Goal: Transaction & Acquisition: Obtain resource

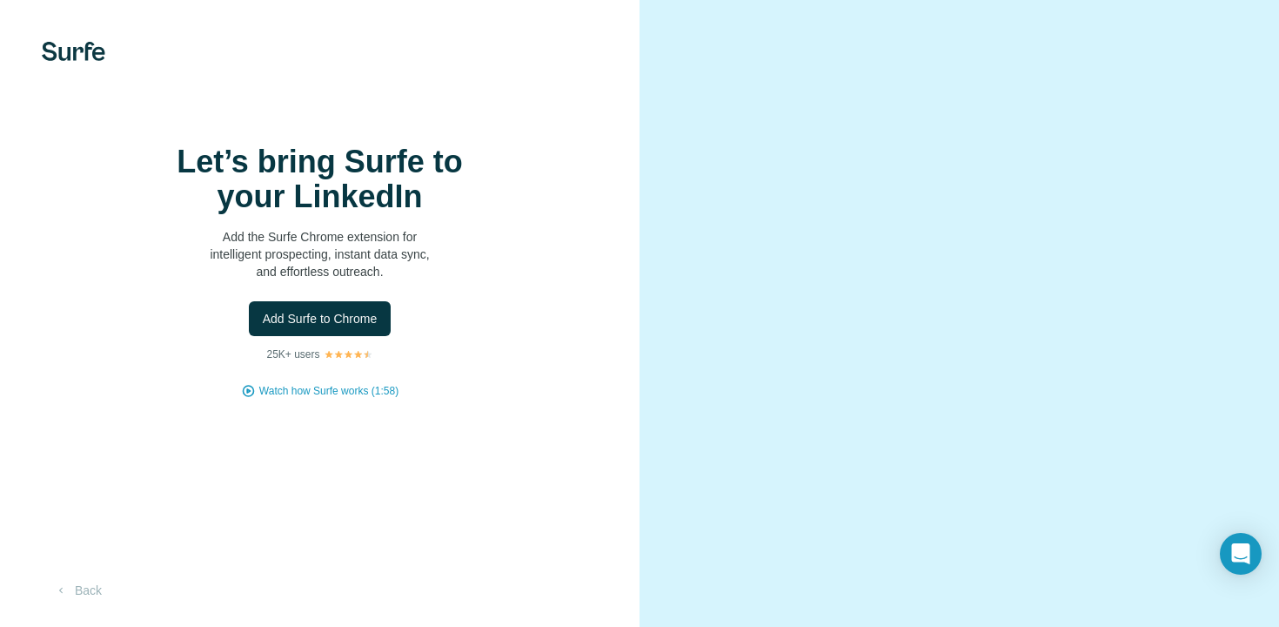
click at [552, 460] on div "Let’s bring Surfe to your LinkedIn Add the Surfe Chrome extension for intellige…" at bounding box center [320, 313] width 640 height 627
click at [388, 212] on h1 "Let’s bring Surfe to your LinkedIn" at bounding box center [320, 179] width 348 height 70
click at [75, 615] on div "Let’s bring Surfe to your LinkedIn Add the Surfe Chrome extension for intellige…" at bounding box center [320, 313] width 640 height 627
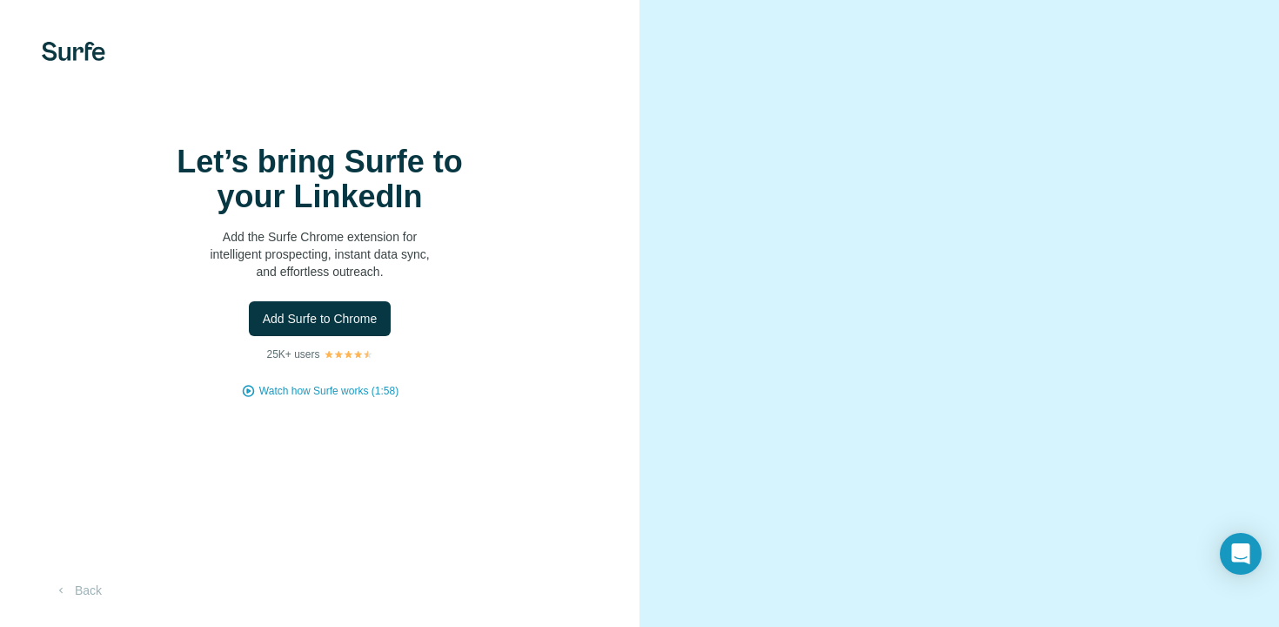
click at [64, 42] on img at bounding box center [74, 51] width 64 height 19
click at [328, 327] on span "Add Surfe to Chrome" at bounding box center [320, 318] width 115 height 17
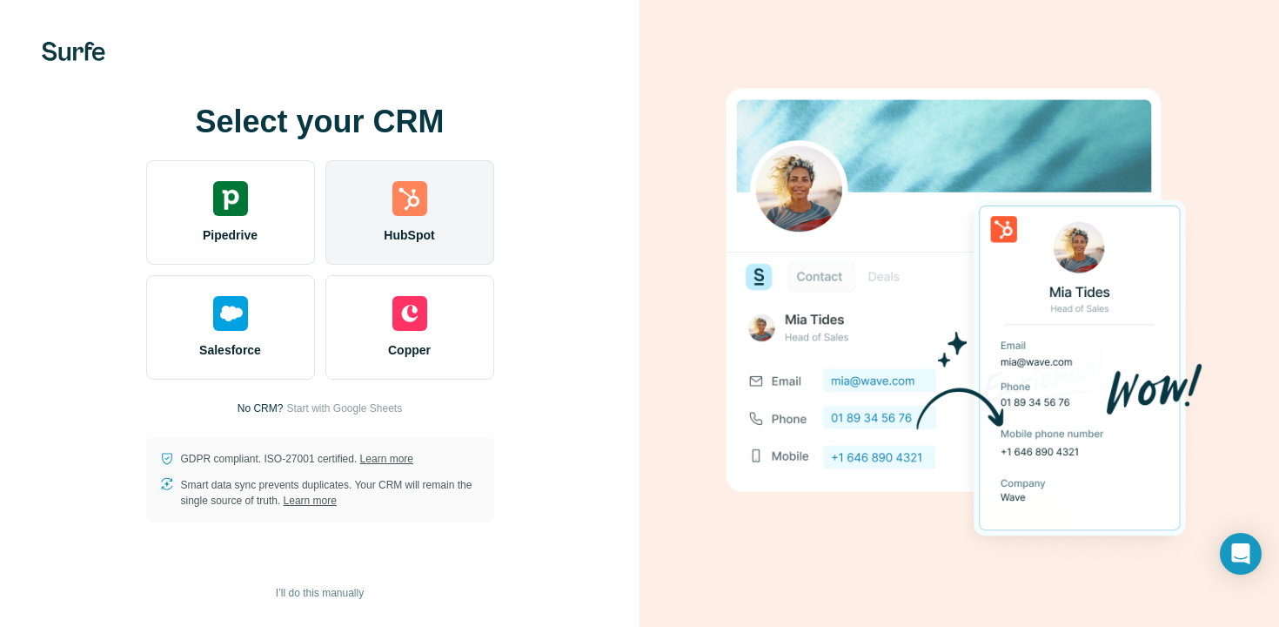
click at [387, 191] on div "HubSpot" at bounding box center [410, 212] width 169 height 104
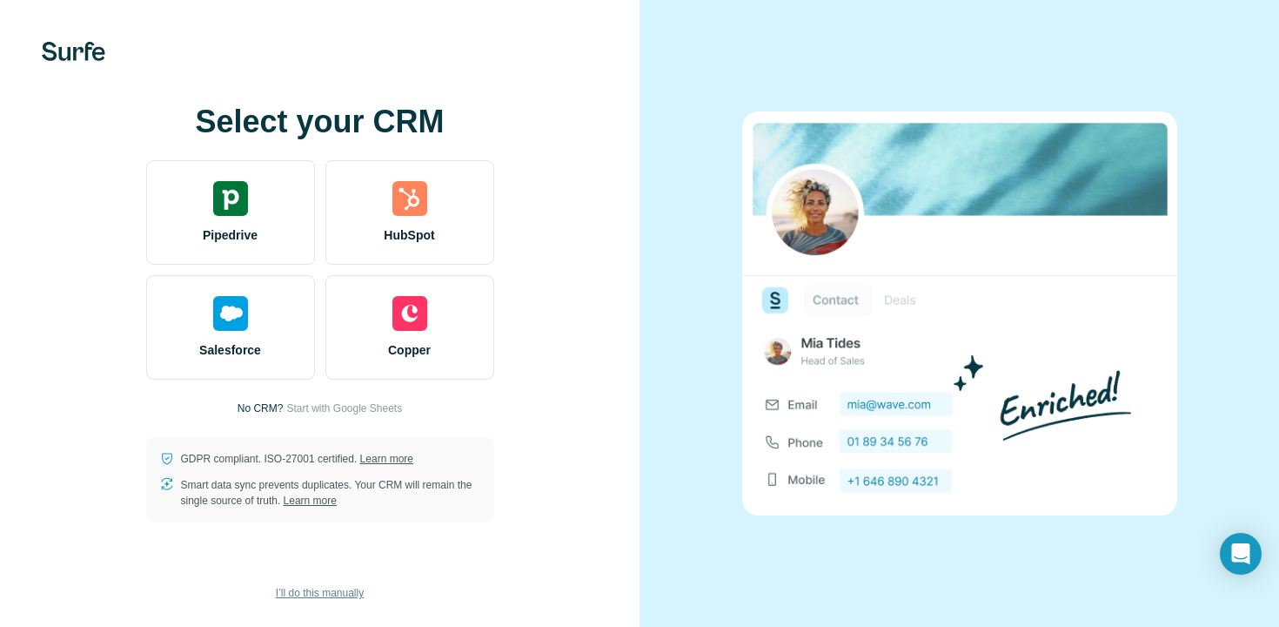
click at [317, 590] on span "I’ll do this manually" at bounding box center [320, 593] width 88 height 16
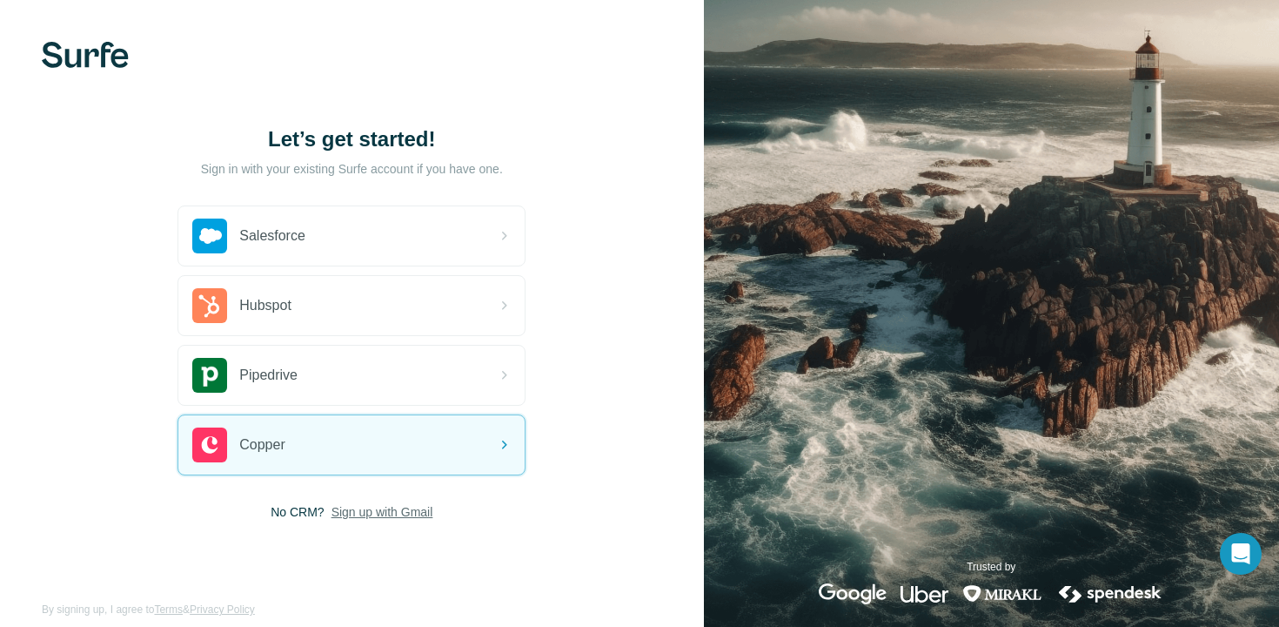
scroll to position [19, 0]
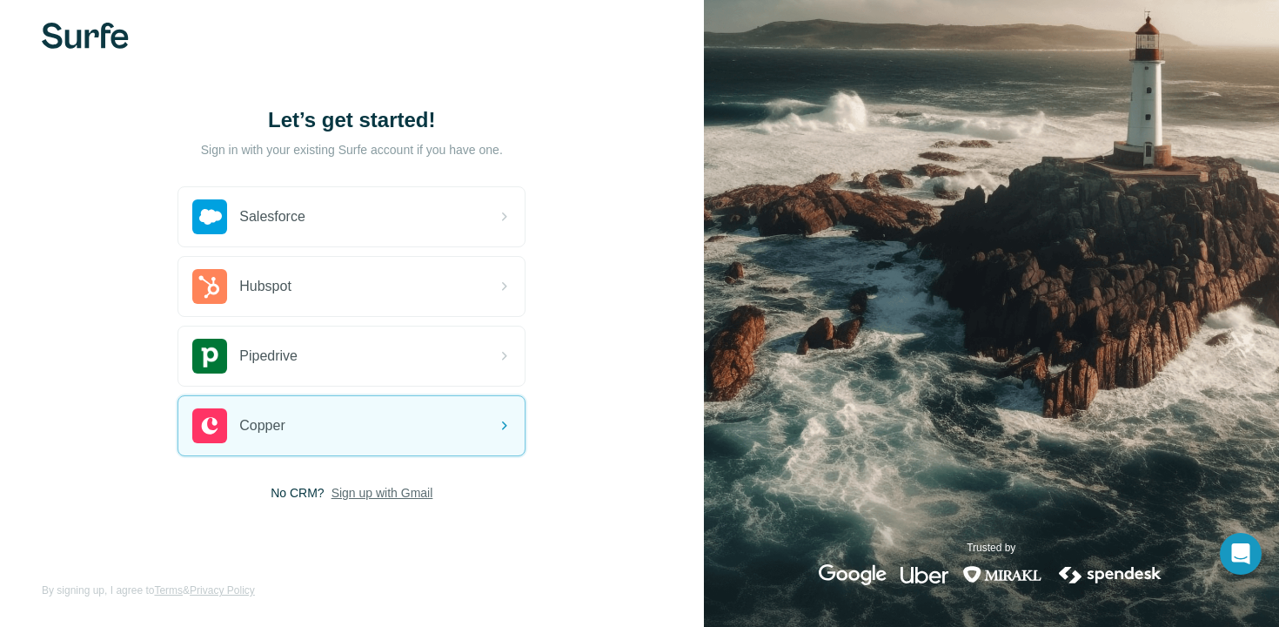
click at [342, 495] on span "Sign up with Gmail" at bounding box center [383, 492] width 102 height 17
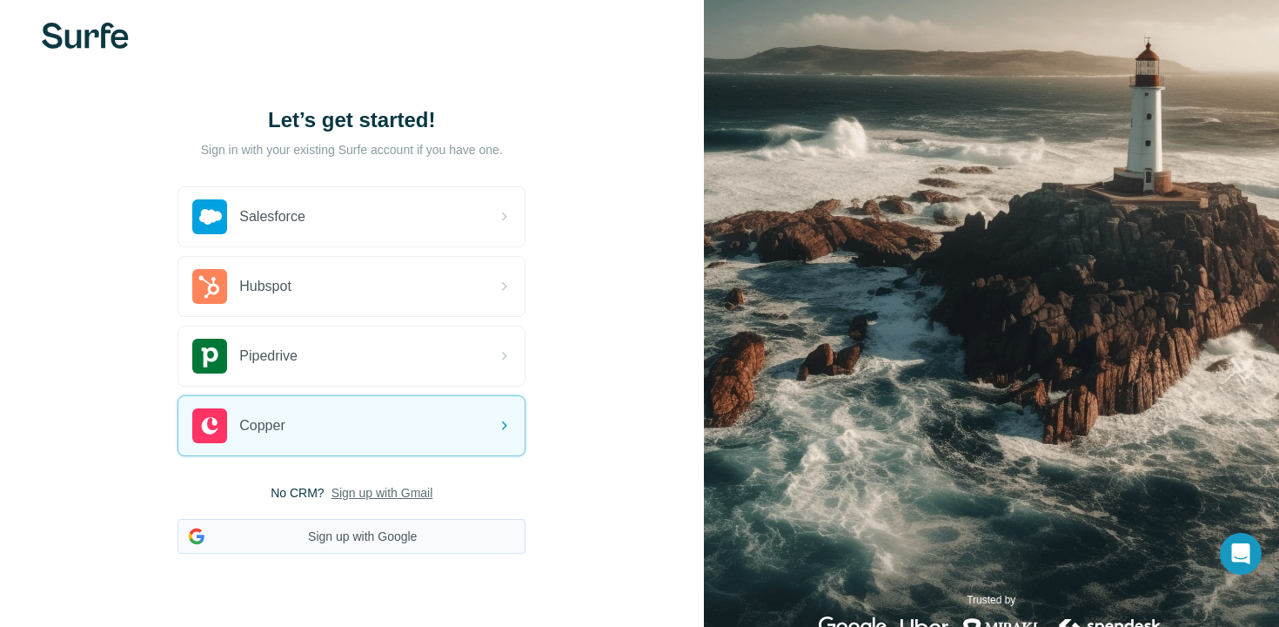
click at [348, 531] on button "Sign up with Google" at bounding box center [352, 536] width 348 height 35
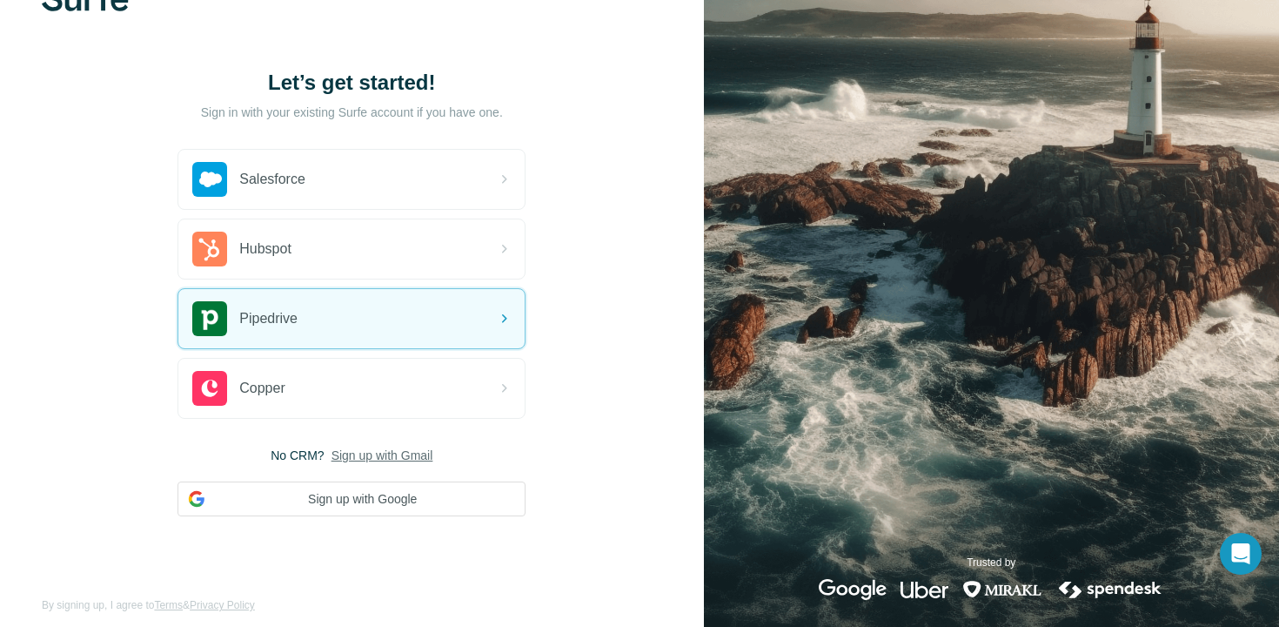
scroll to position [0, 0]
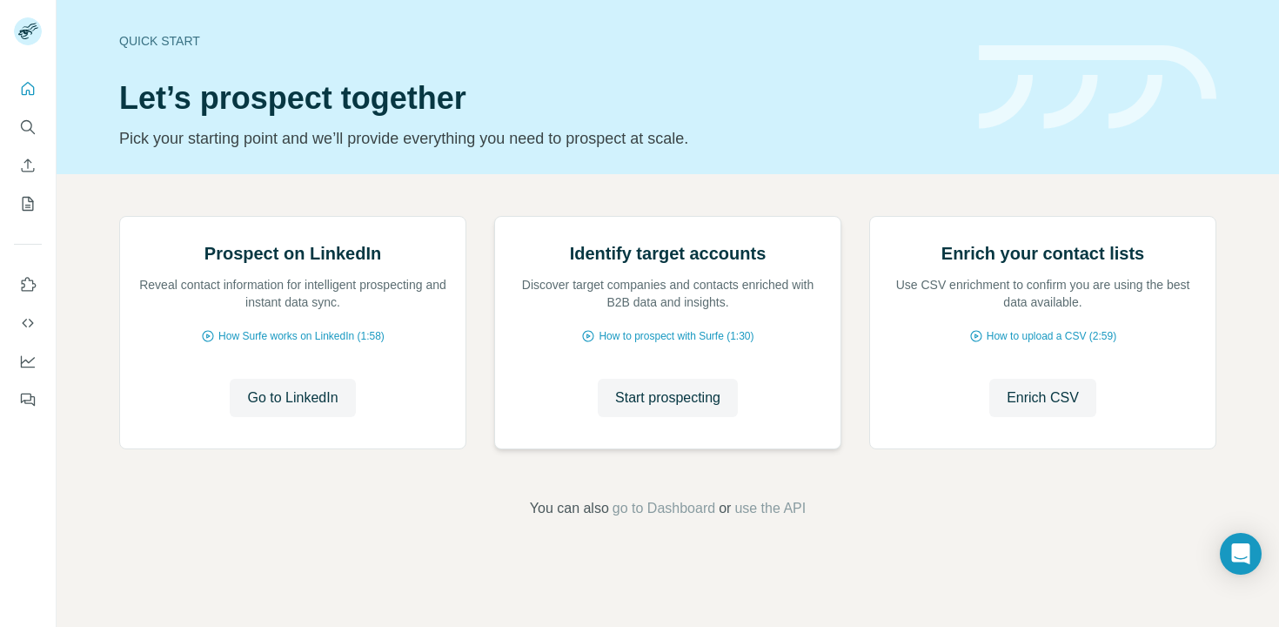
scroll to position [78, 0]
drag, startPoint x: 22, startPoint y: 319, endPoint x: 109, endPoint y: 406, distance: 123.1
click at [109, 406] on div "Quick start Let’s prospect together Pick your starting point and we’ll provide …" at bounding box center [639, 313] width 1279 height 627
click at [731, 417] on button "Start prospecting" at bounding box center [668, 398] width 140 height 38
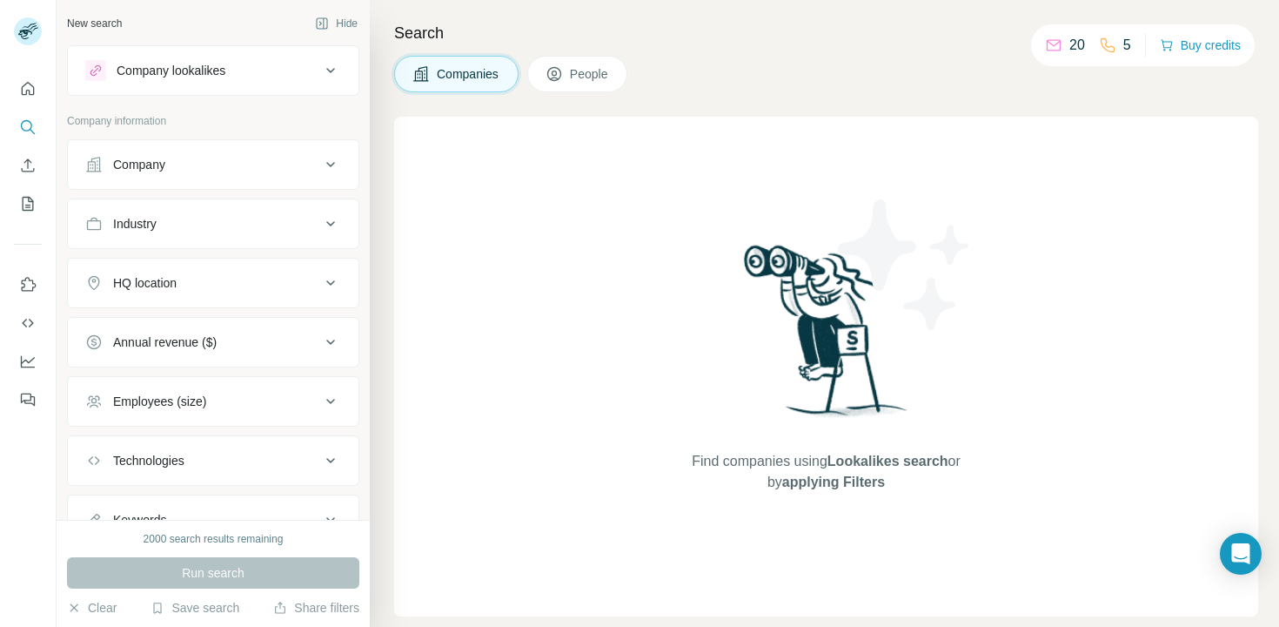
click at [188, 170] on div "Company" at bounding box center [202, 164] width 235 height 17
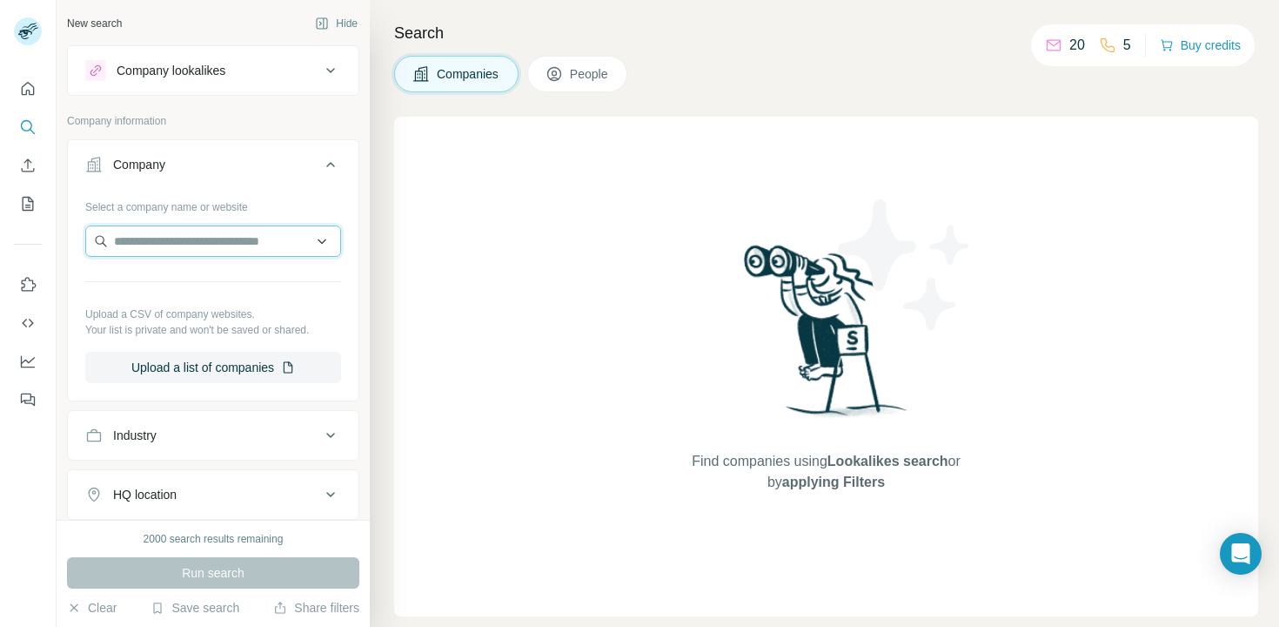
click at [202, 235] on input "text" at bounding box center [213, 240] width 256 height 31
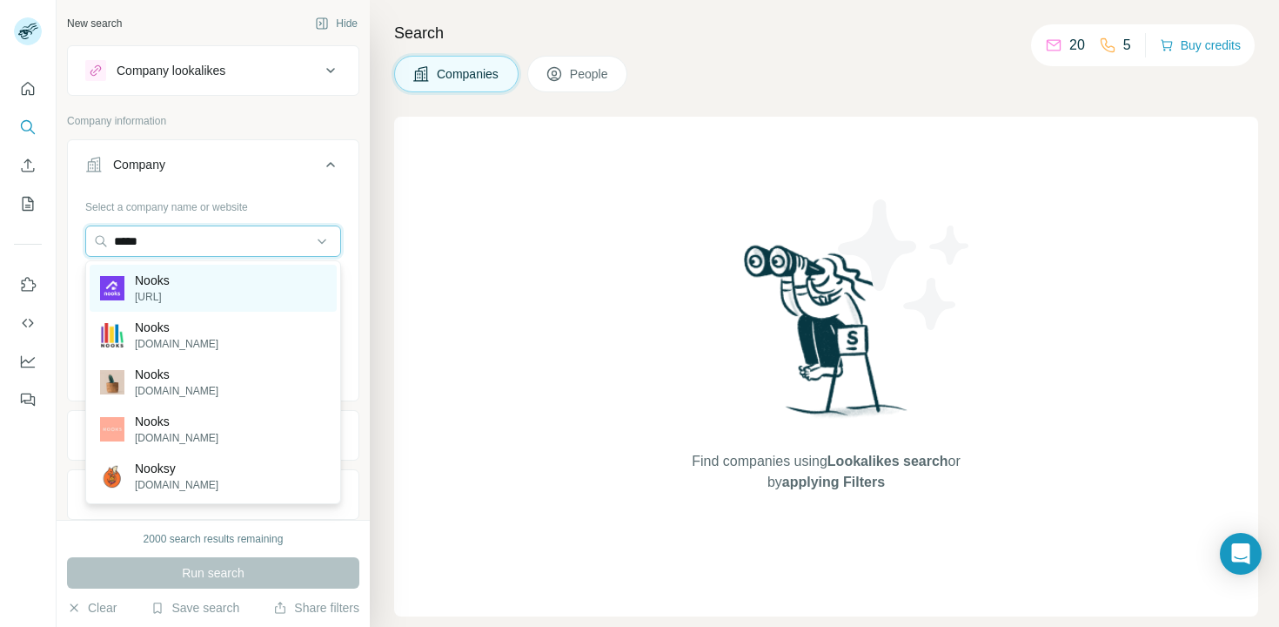
type input "*****"
click at [161, 281] on p "Nooks" at bounding box center [152, 280] width 35 height 17
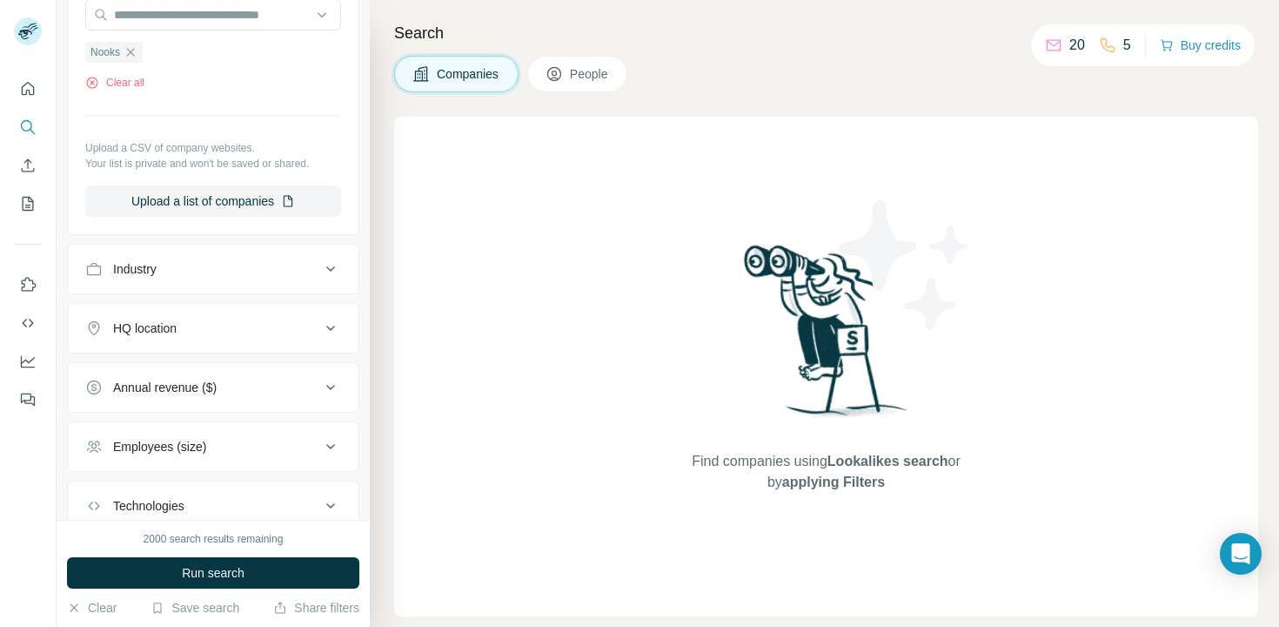
scroll to position [230, 0]
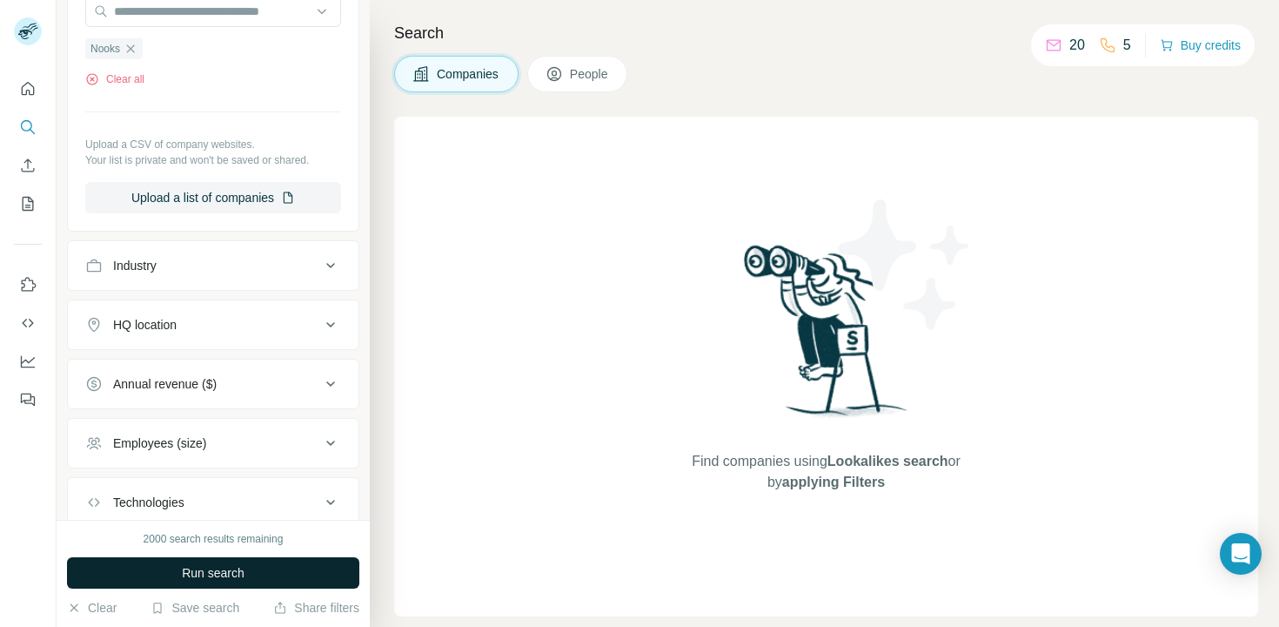
click at [223, 576] on span "Run search" at bounding box center [213, 572] width 63 height 17
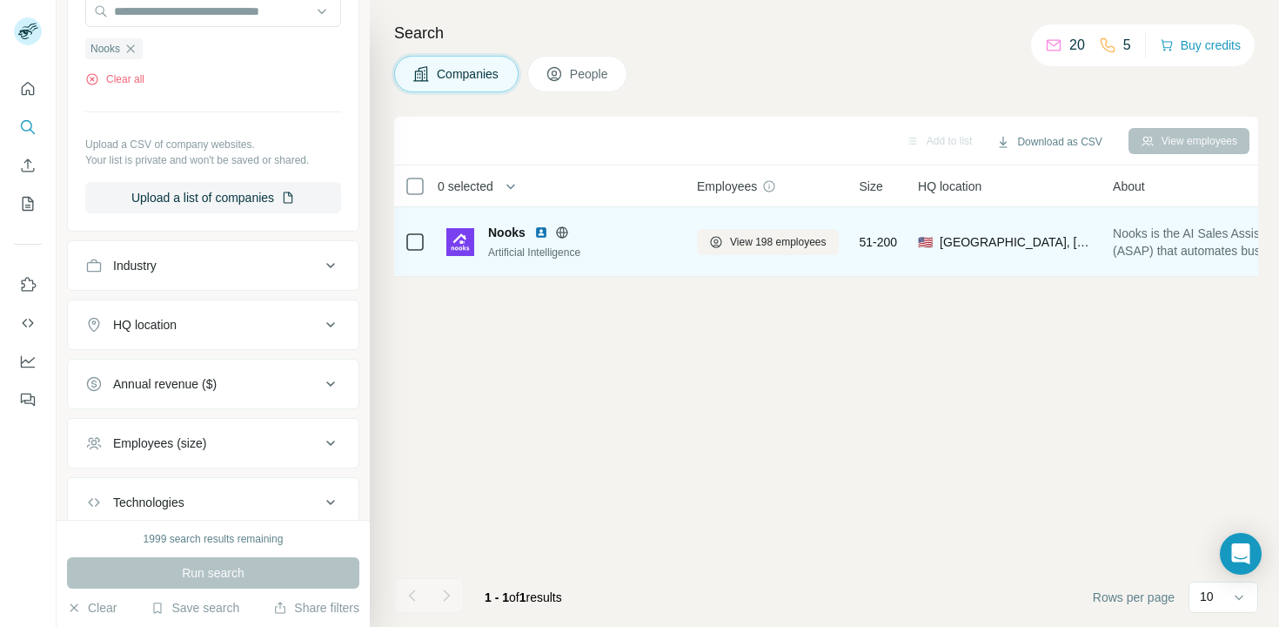
click at [571, 228] on div at bounding box center [562, 232] width 56 height 14
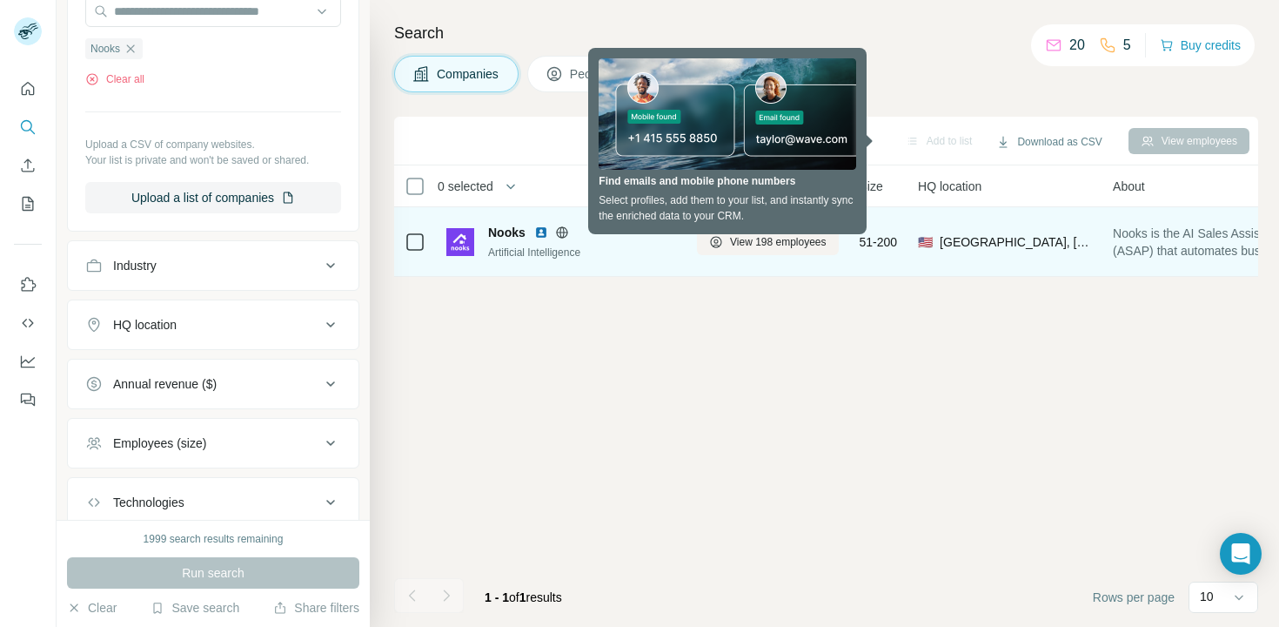
click at [405, 241] on icon at bounding box center [415, 242] width 21 height 21
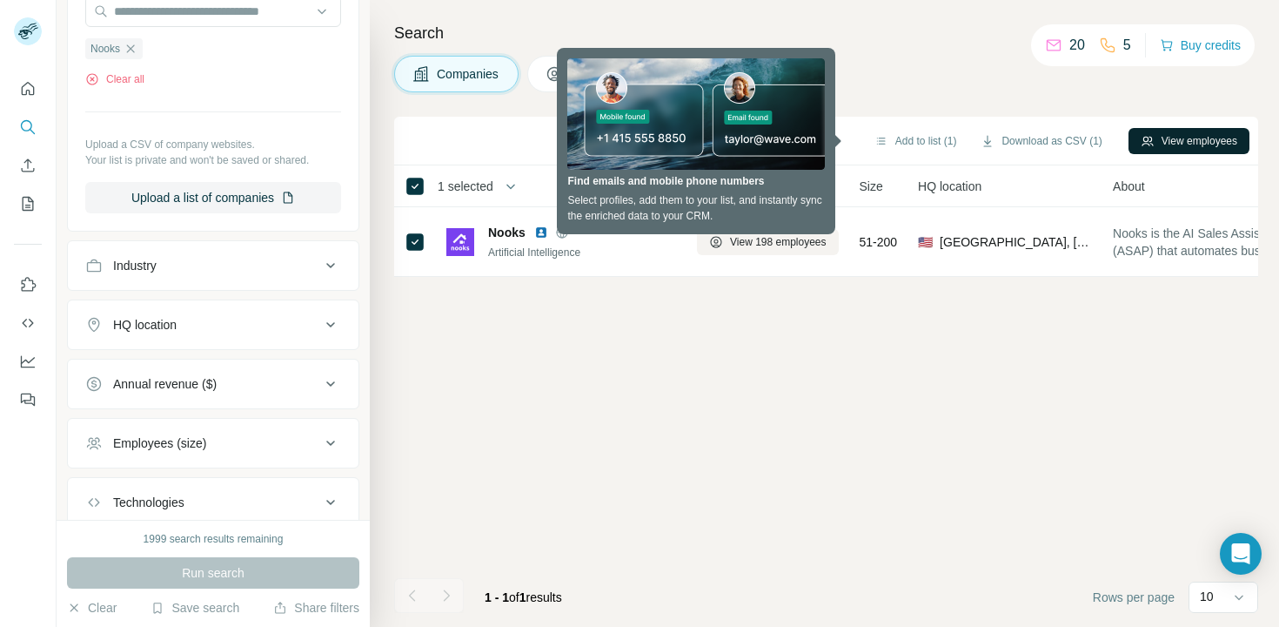
click at [1141, 136] on icon "button" at bounding box center [1148, 141] width 14 height 14
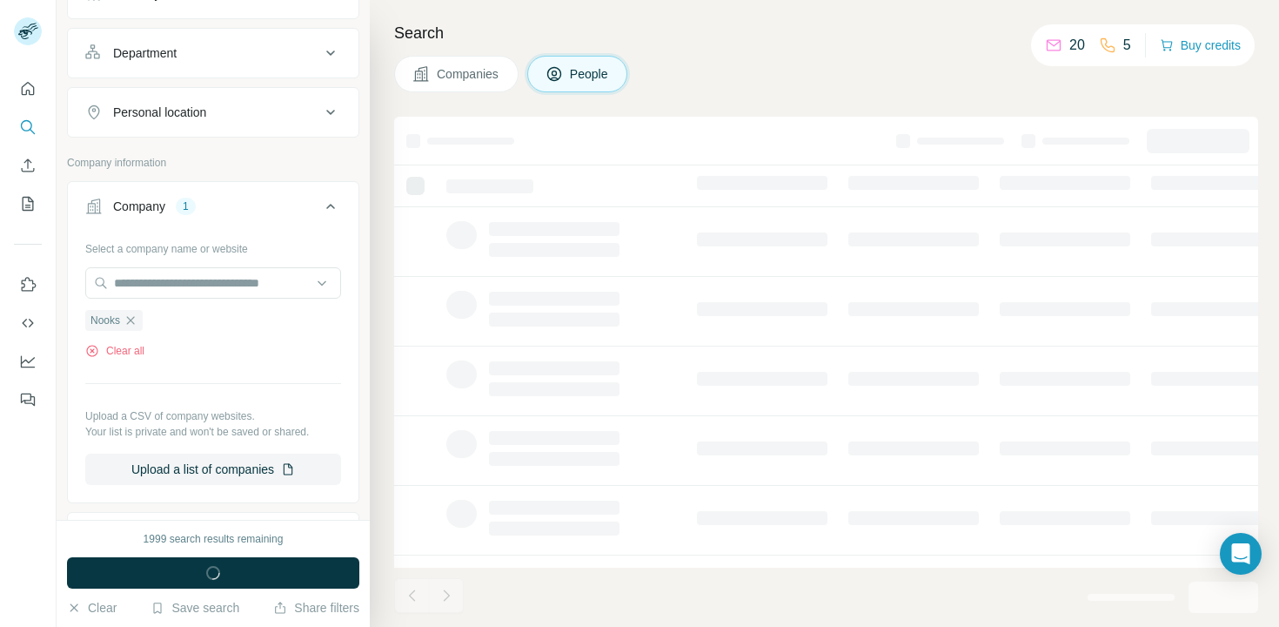
scroll to position [501, 0]
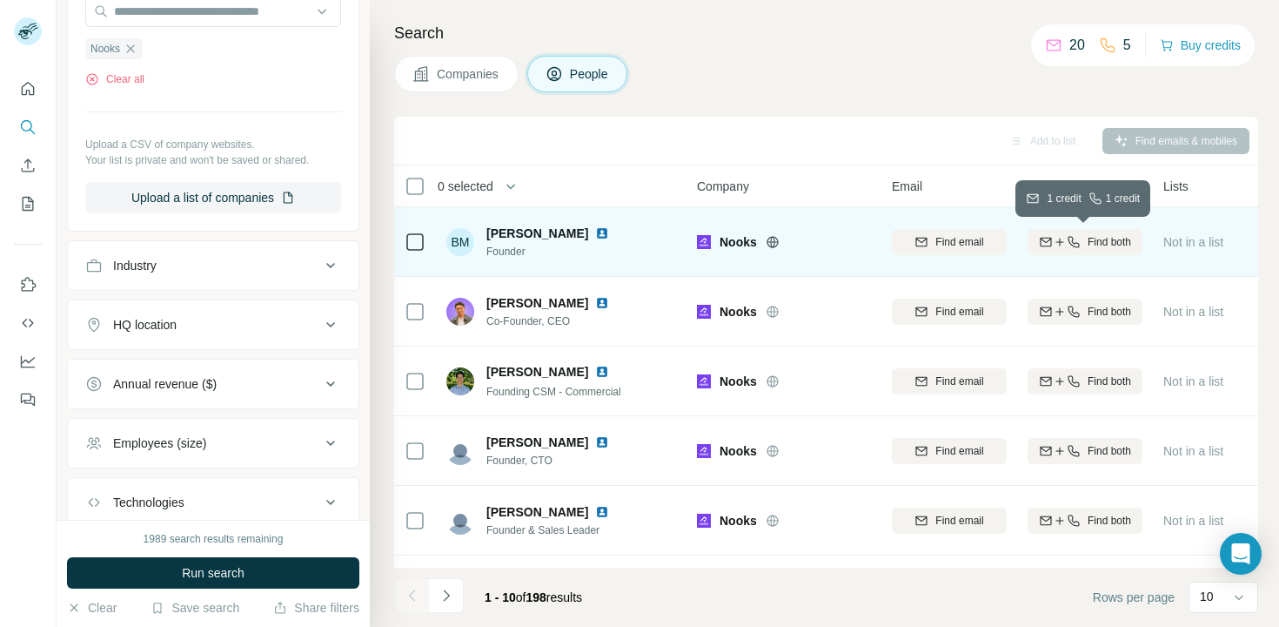
click at [1091, 241] on span "Find both" at bounding box center [1110, 242] width 44 height 16
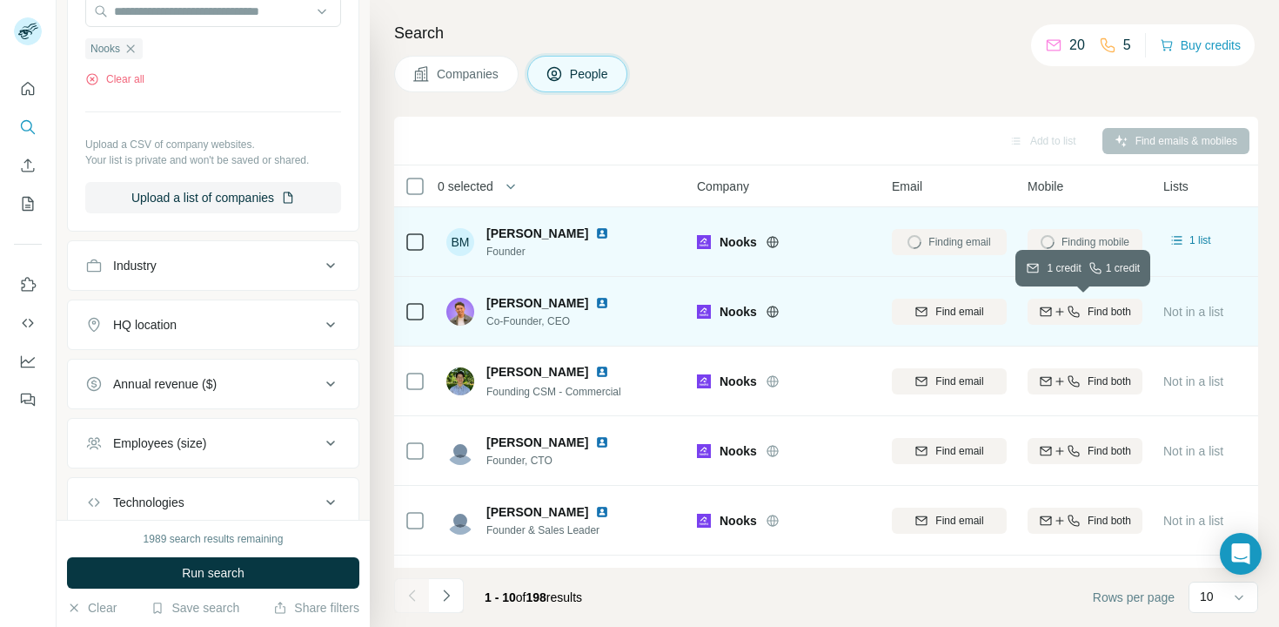
click at [1048, 305] on icon "button" at bounding box center [1046, 312] width 14 height 14
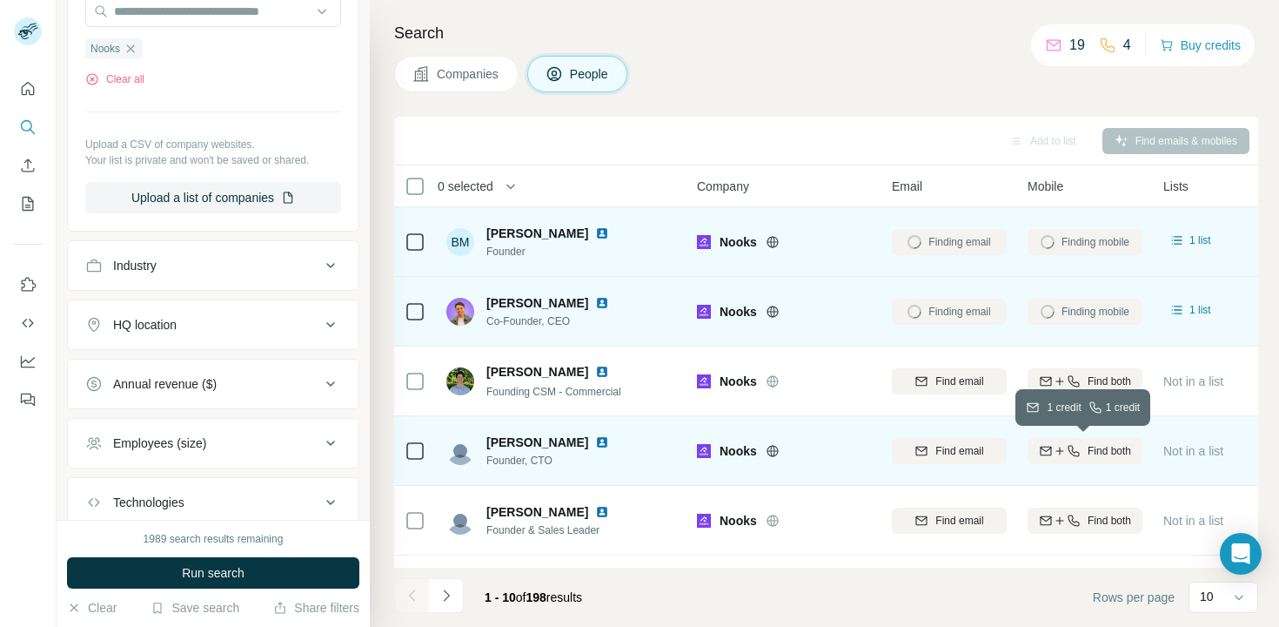
click at [1083, 452] on div "Find both" at bounding box center [1085, 451] width 115 height 16
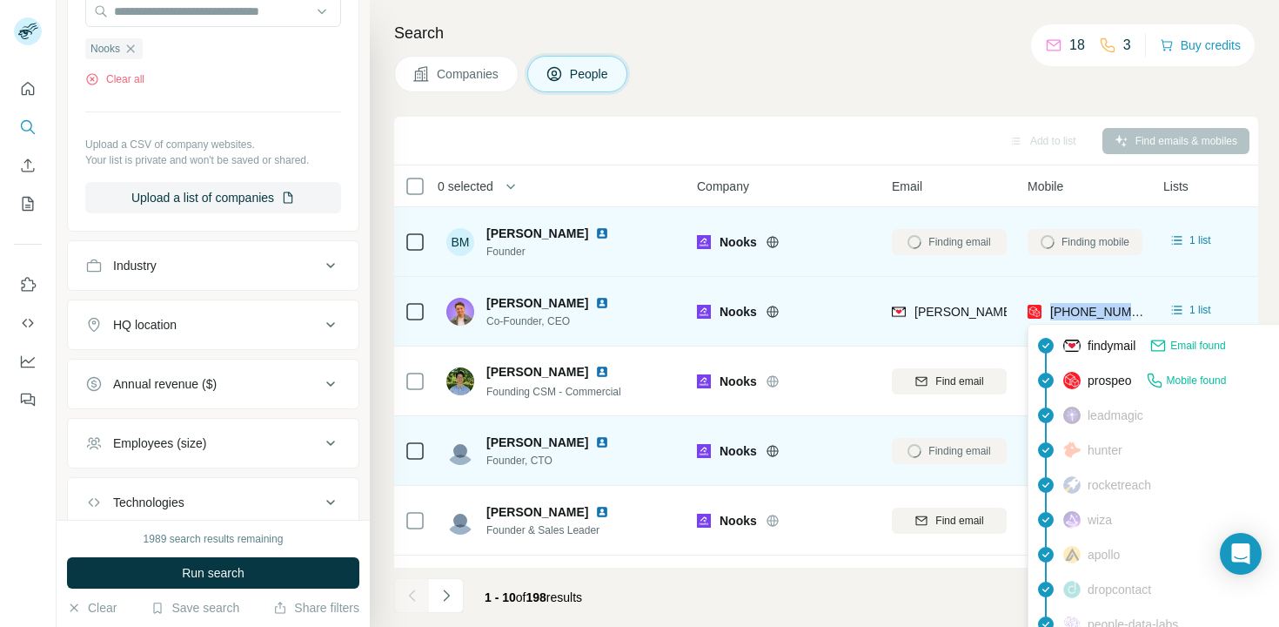
drag, startPoint x: 1141, startPoint y: 305, endPoint x: 1046, endPoint y: 305, distance: 94.9
click at [1046, 305] on div "[PHONE_NUMBER]" at bounding box center [1085, 311] width 115 height 48
copy span "[PHONE_NUMBER]"
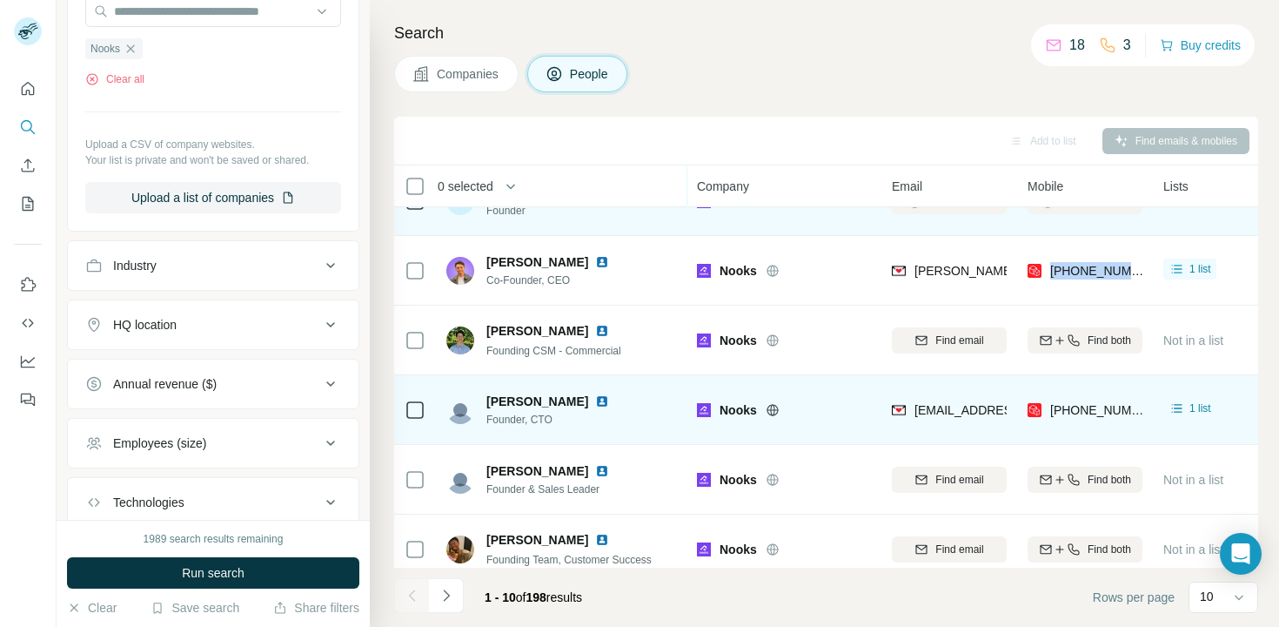
scroll to position [42, 0]
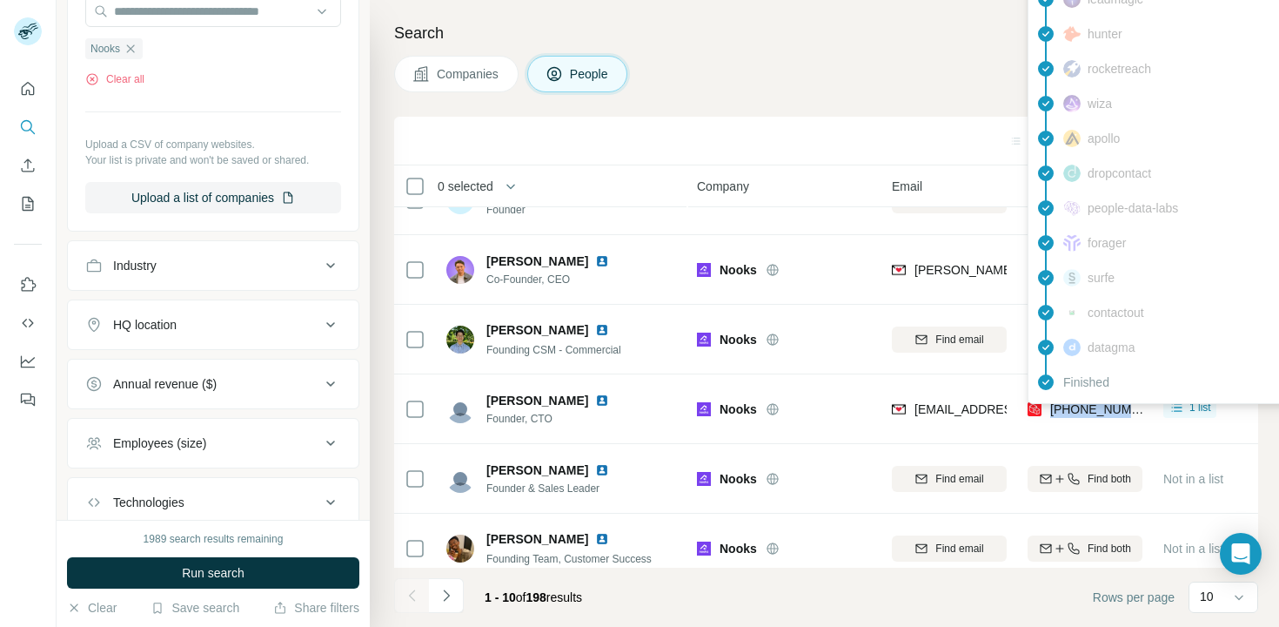
drag, startPoint x: 1144, startPoint y: 415, endPoint x: 1048, endPoint y: 407, distance: 96.1
click at [1048, 407] on td "[PHONE_NUMBER]" at bounding box center [1085, 409] width 136 height 70
copy span "[PHONE_NUMBER]"
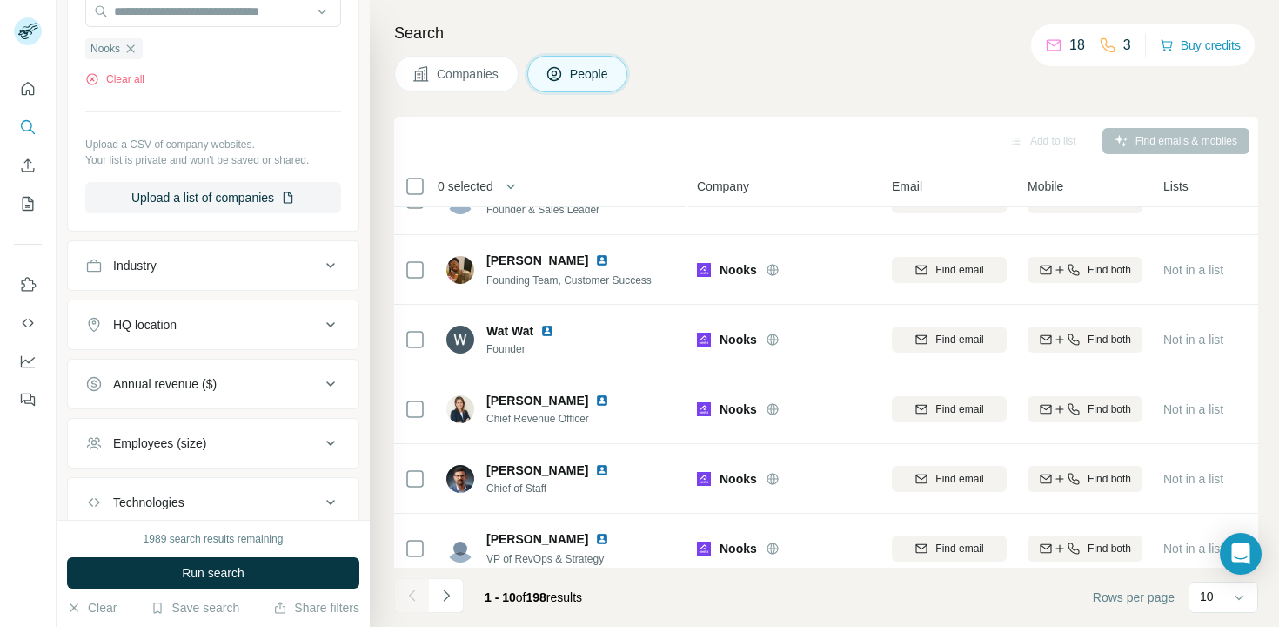
scroll to position [336, 0]
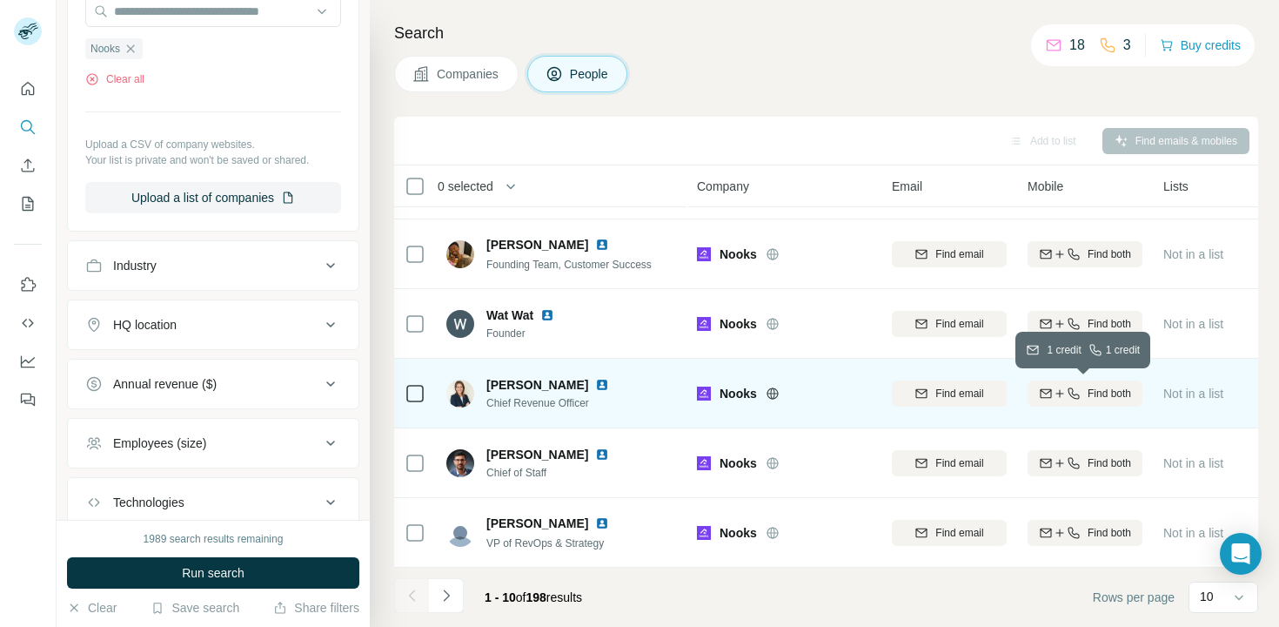
click at [1116, 396] on span "Find both" at bounding box center [1110, 394] width 44 height 16
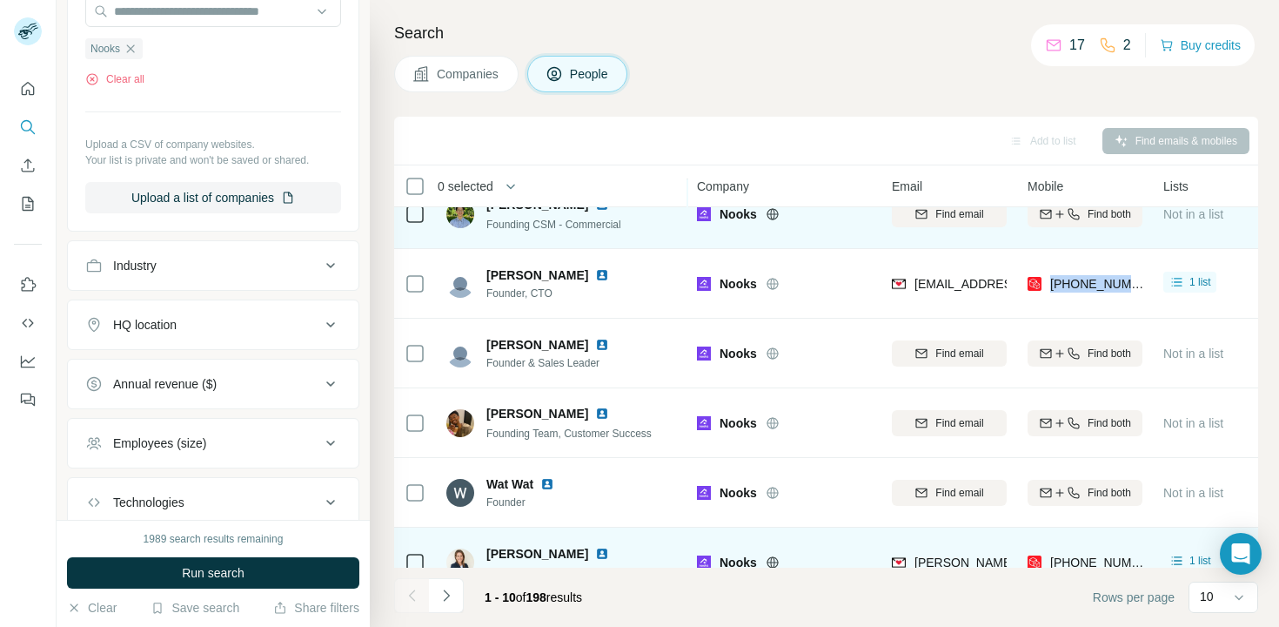
scroll to position [169, 0]
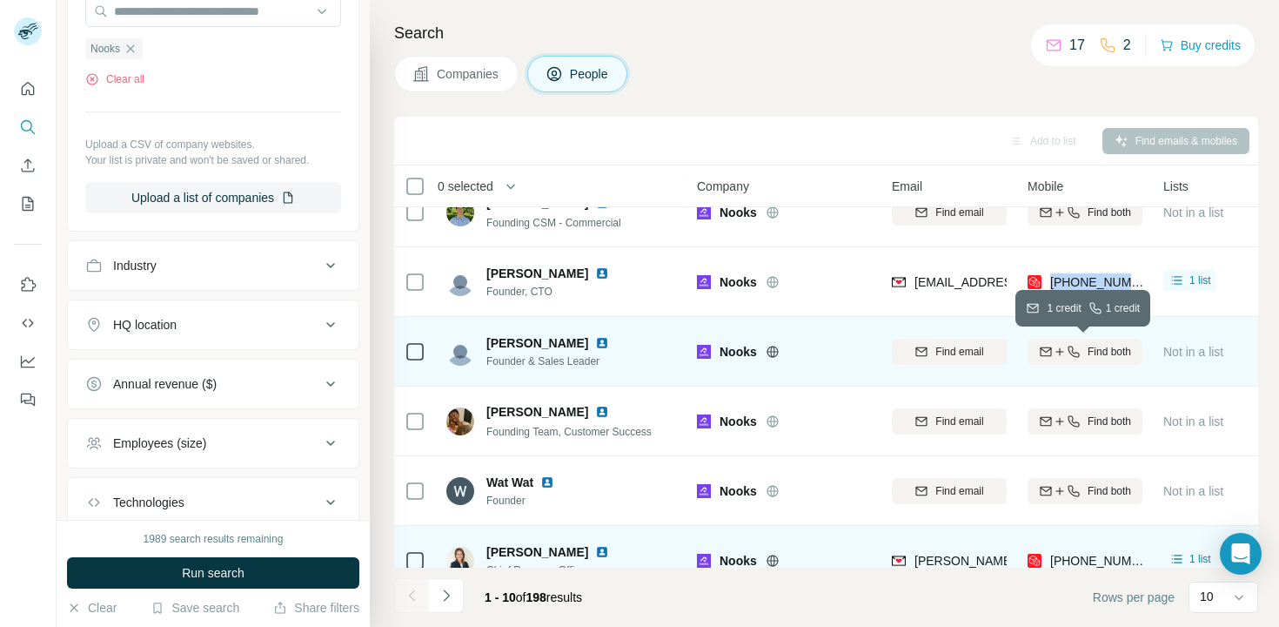
click at [1098, 345] on span "Find both" at bounding box center [1110, 352] width 44 height 16
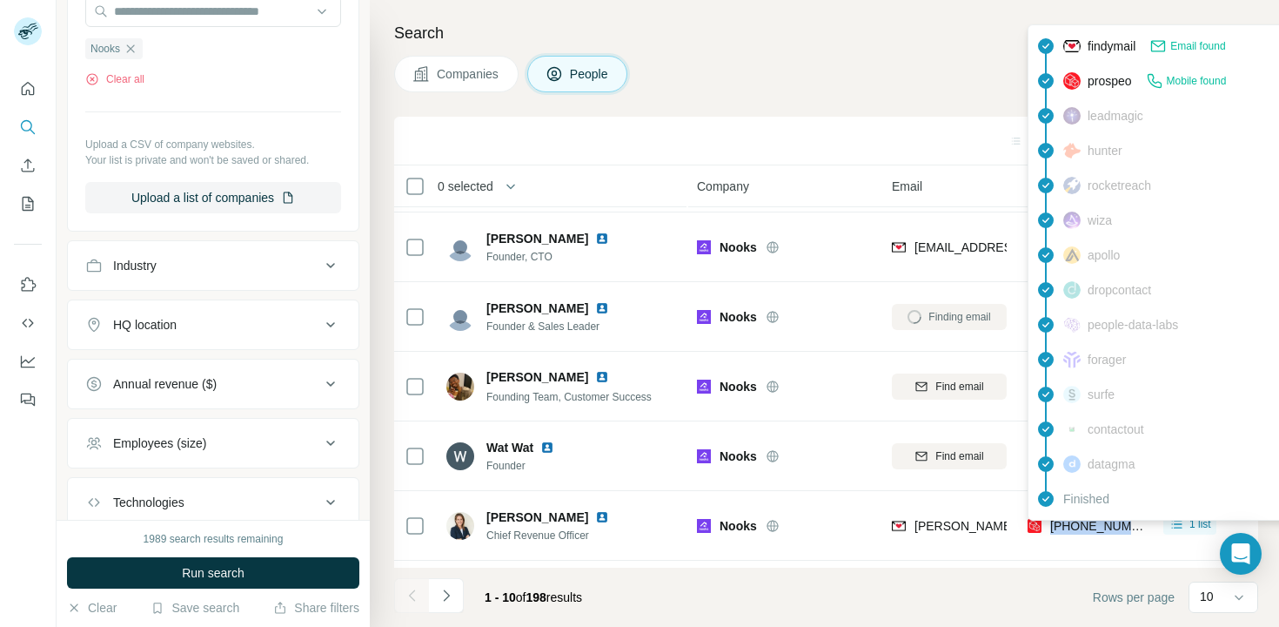
drag, startPoint x: 1145, startPoint y: 522, endPoint x: 1051, endPoint y: 521, distance: 94.0
click at [1051, 521] on td "[PHONE_NUMBER]" at bounding box center [1085, 526] width 136 height 70
copy span "[PHONE_NUMBER]"
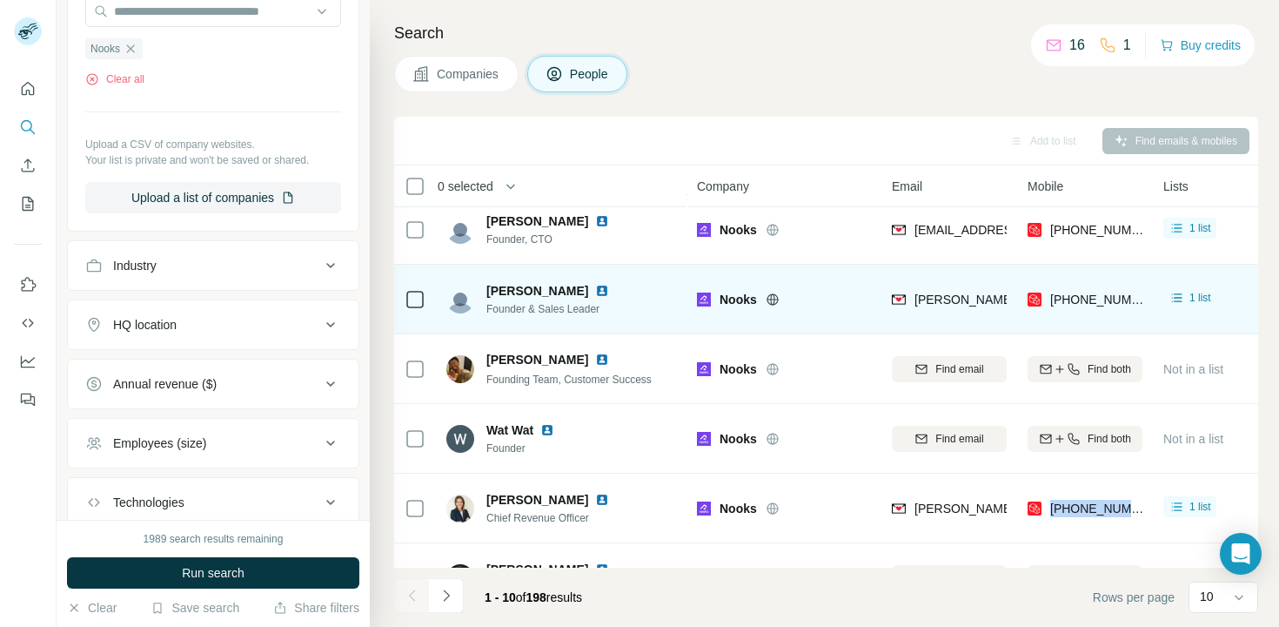
scroll to position [240, 0]
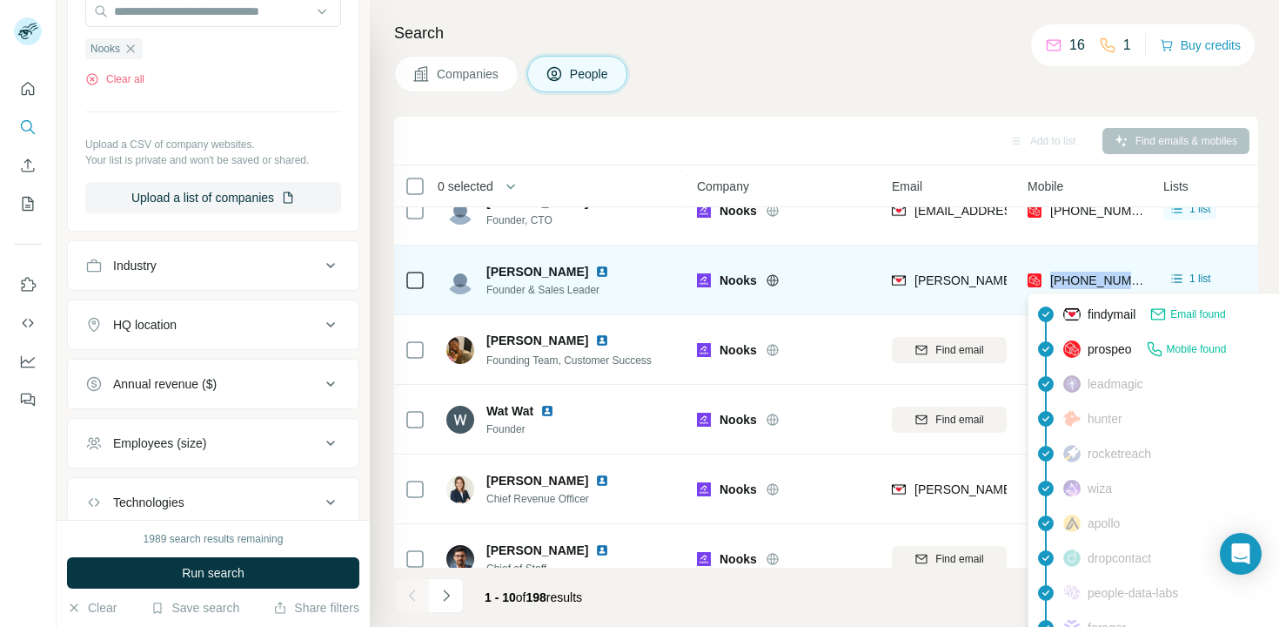
drag, startPoint x: 1140, startPoint y: 279, endPoint x: 1053, endPoint y: 279, distance: 87.0
click at [1053, 279] on div "[PHONE_NUMBER]" at bounding box center [1085, 280] width 115 height 48
copy span "[PHONE_NUMBER]"
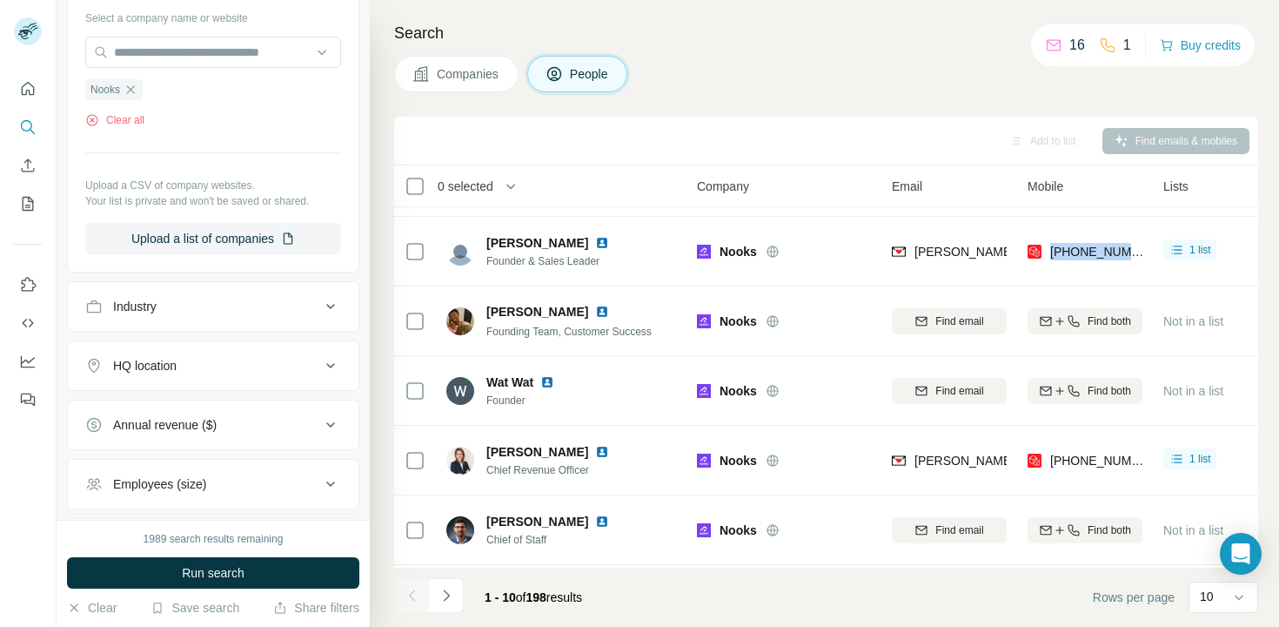
scroll to position [458, 0]
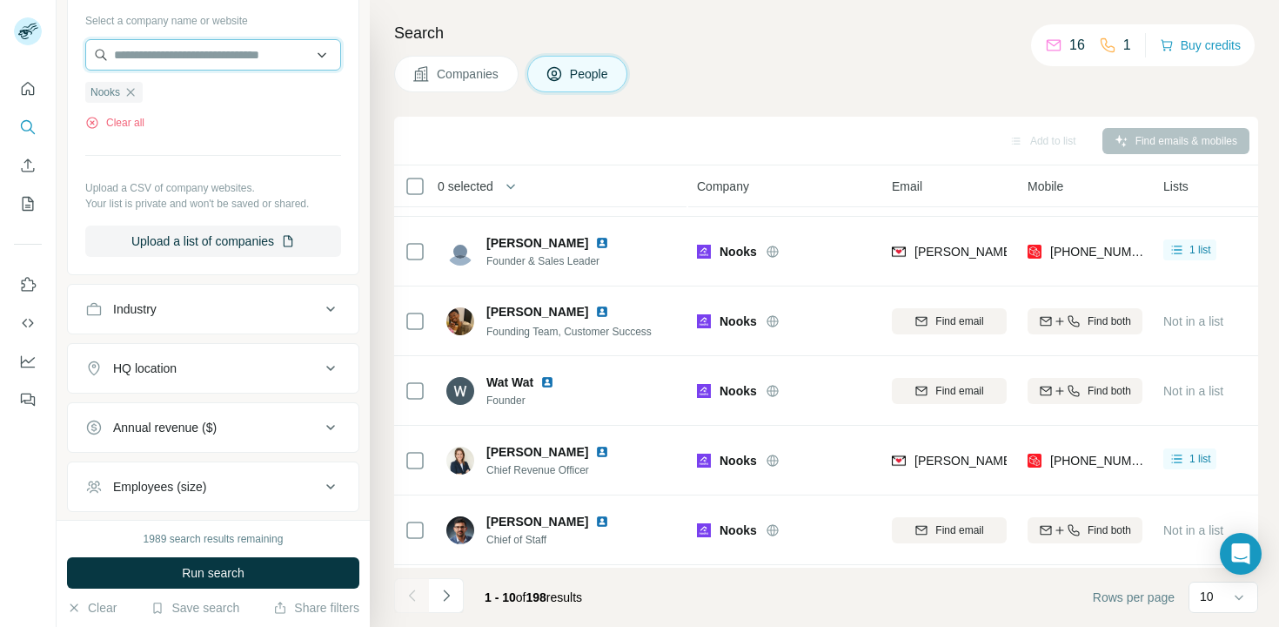
click at [279, 46] on input "text" at bounding box center [213, 54] width 256 height 31
type input "**********"
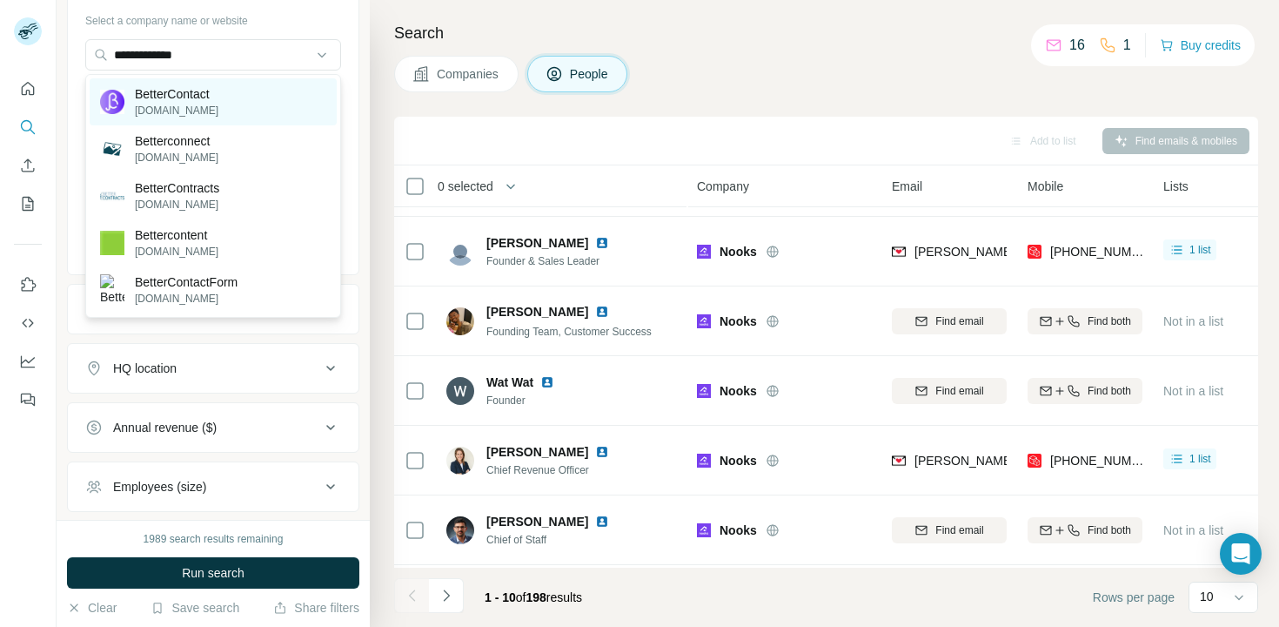
click at [256, 104] on div "BetterContact [DOMAIN_NAME]" at bounding box center [213, 101] width 247 height 47
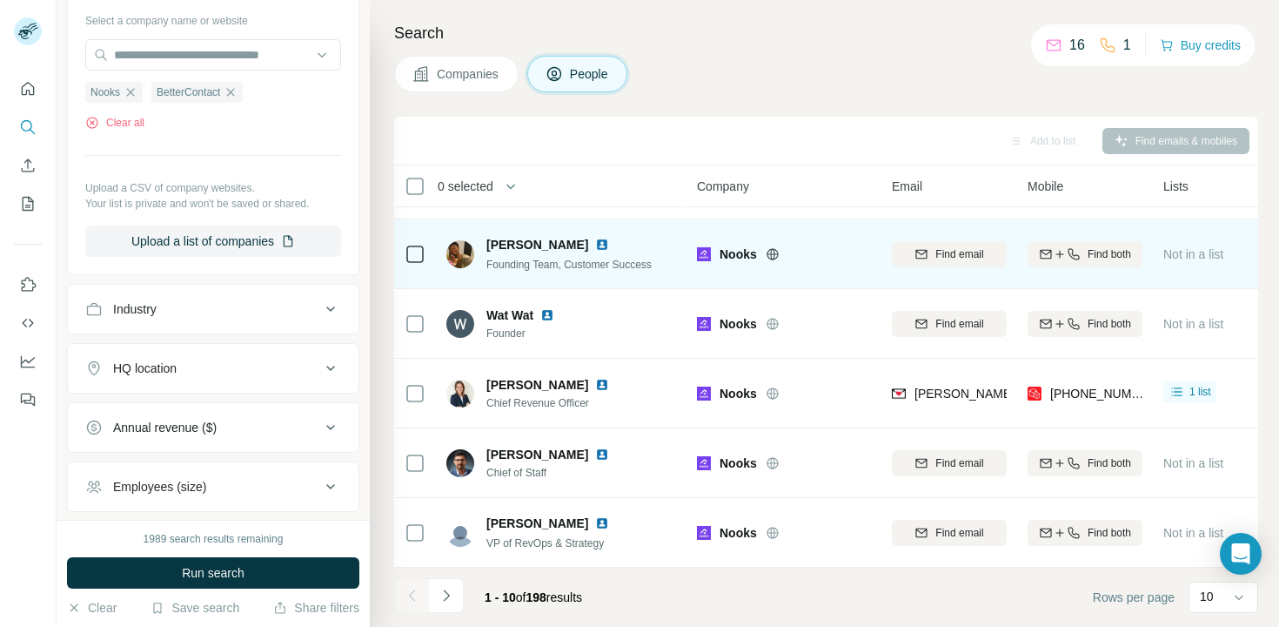
scroll to position [326, 0]
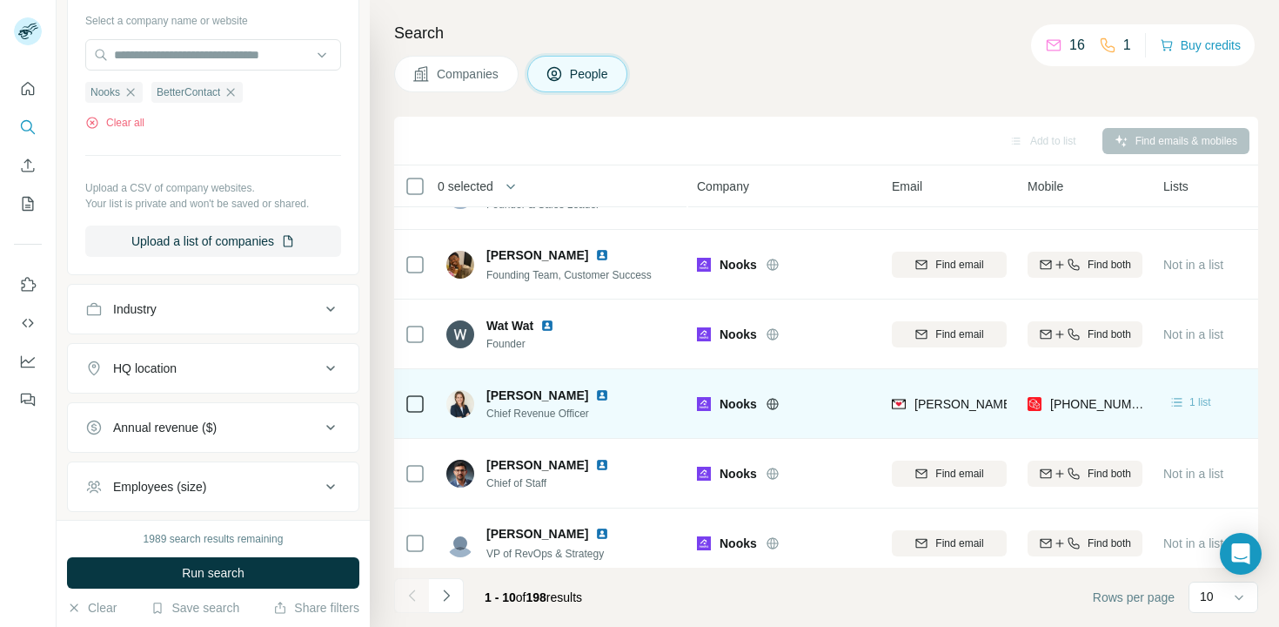
click at [1194, 398] on span "1 list" at bounding box center [1201, 402] width 22 height 16
click at [1179, 373] on td "1 list" at bounding box center [1221, 404] width 136 height 70
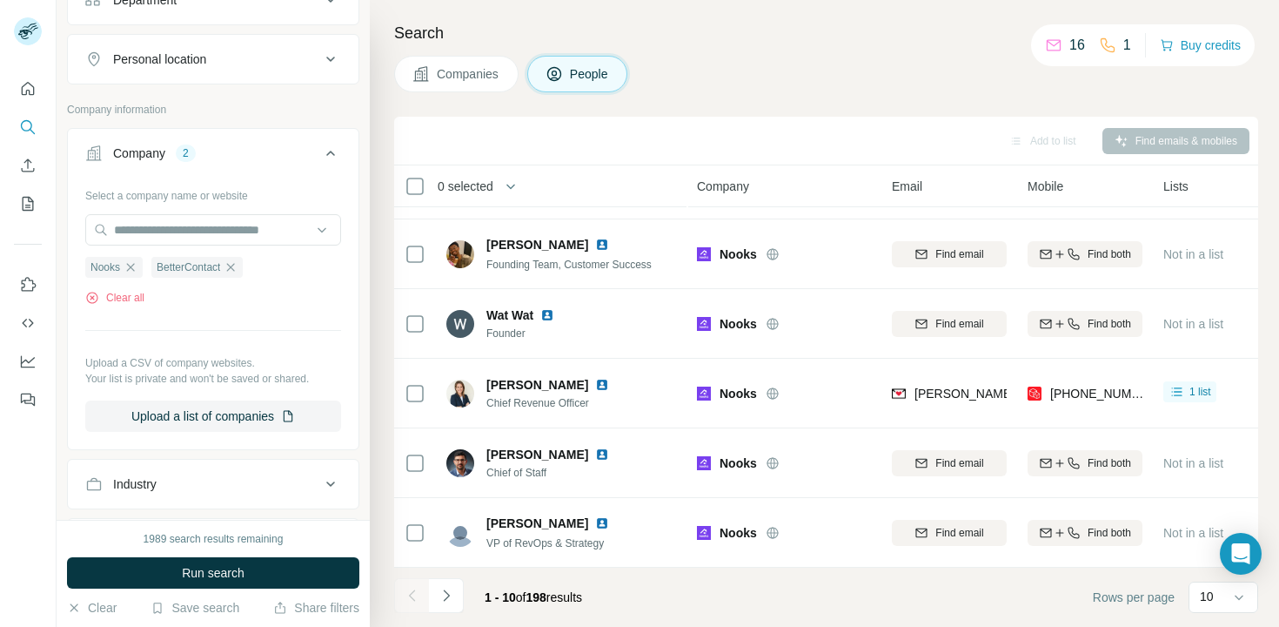
scroll to position [225, 0]
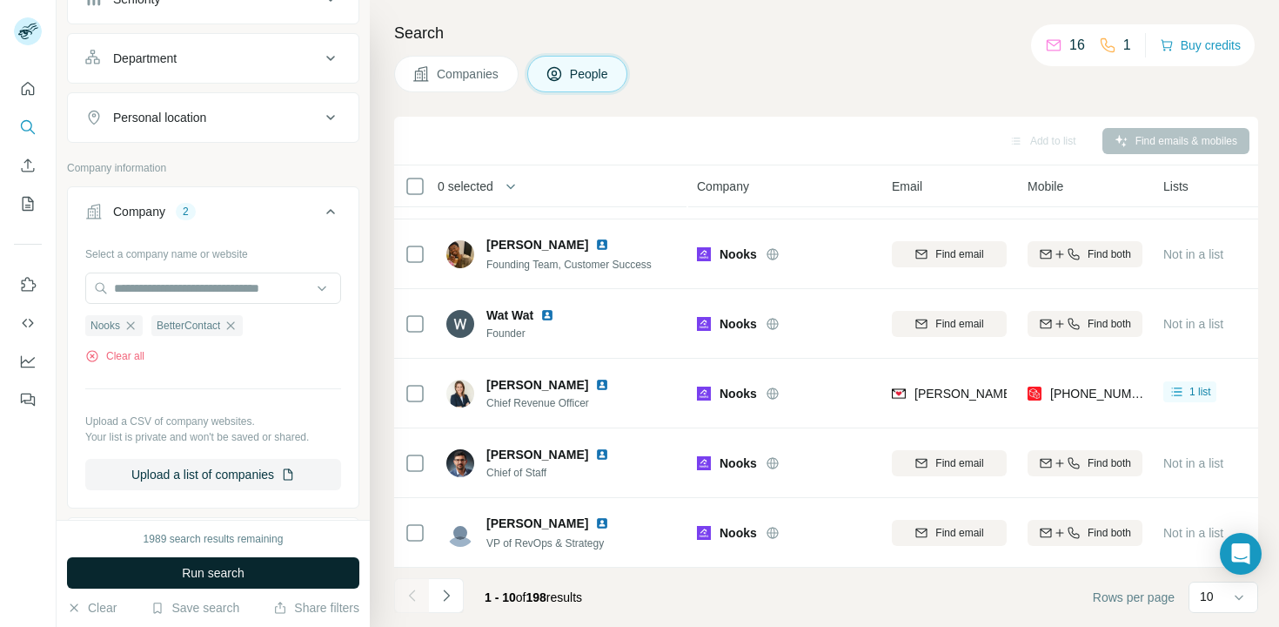
click at [287, 567] on button "Run search" at bounding box center [213, 572] width 292 height 31
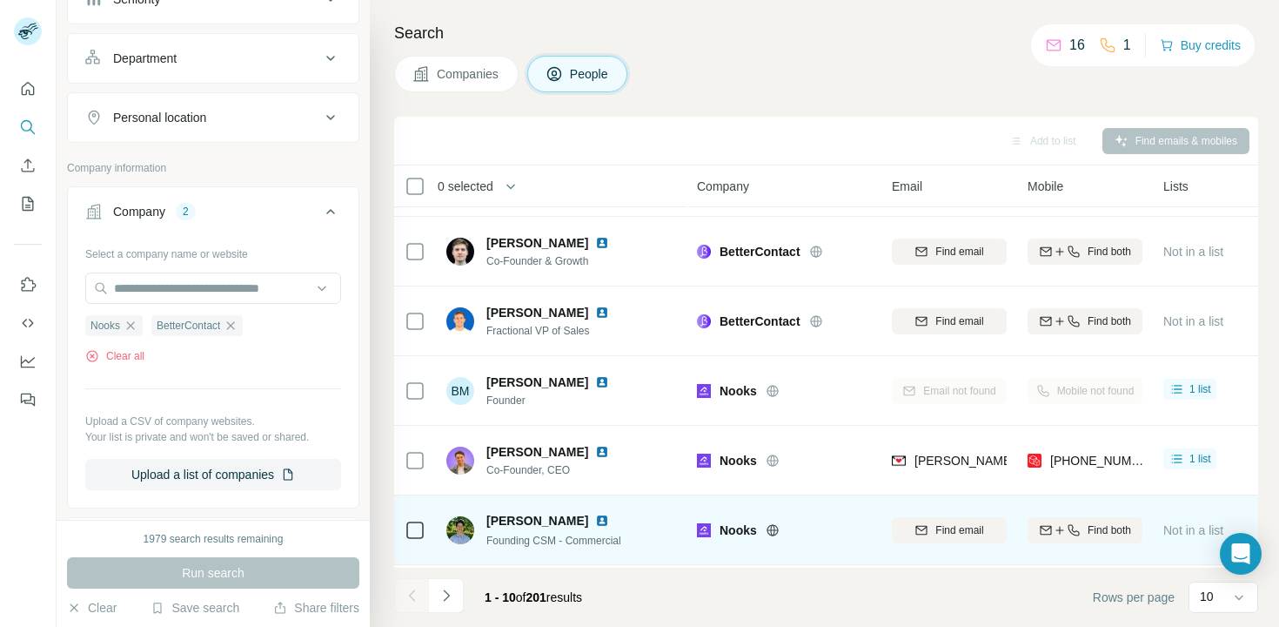
scroll to position [0, 0]
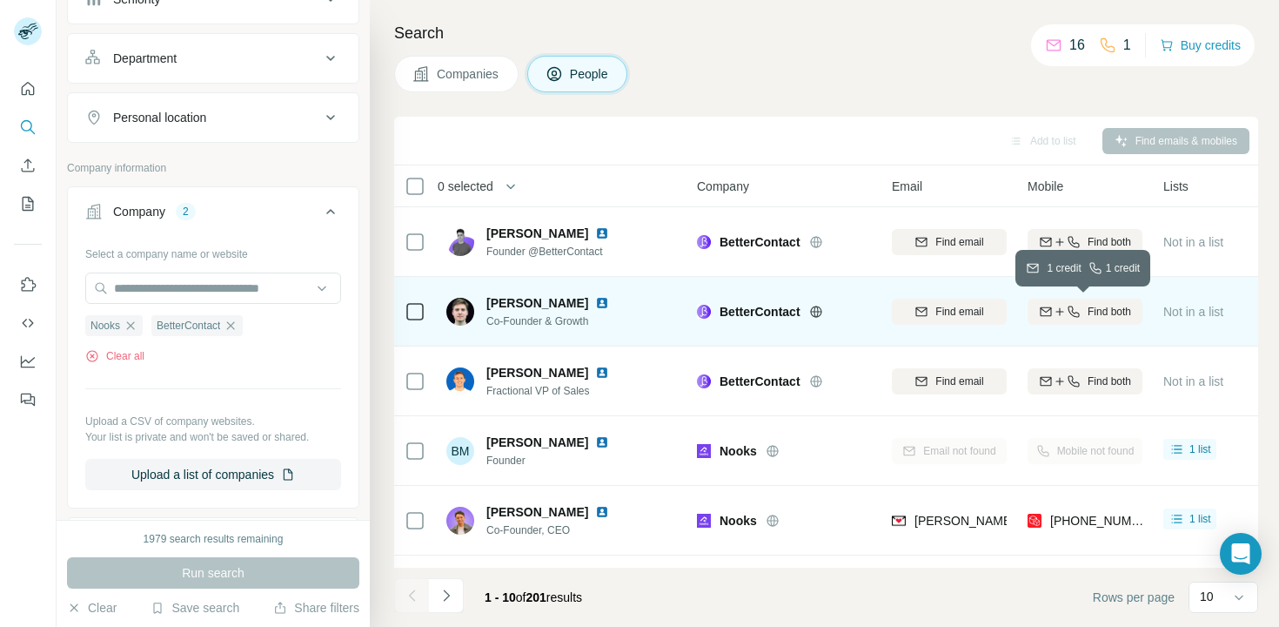
click at [1094, 314] on span "Find both" at bounding box center [1110, 312] width 44 height 16
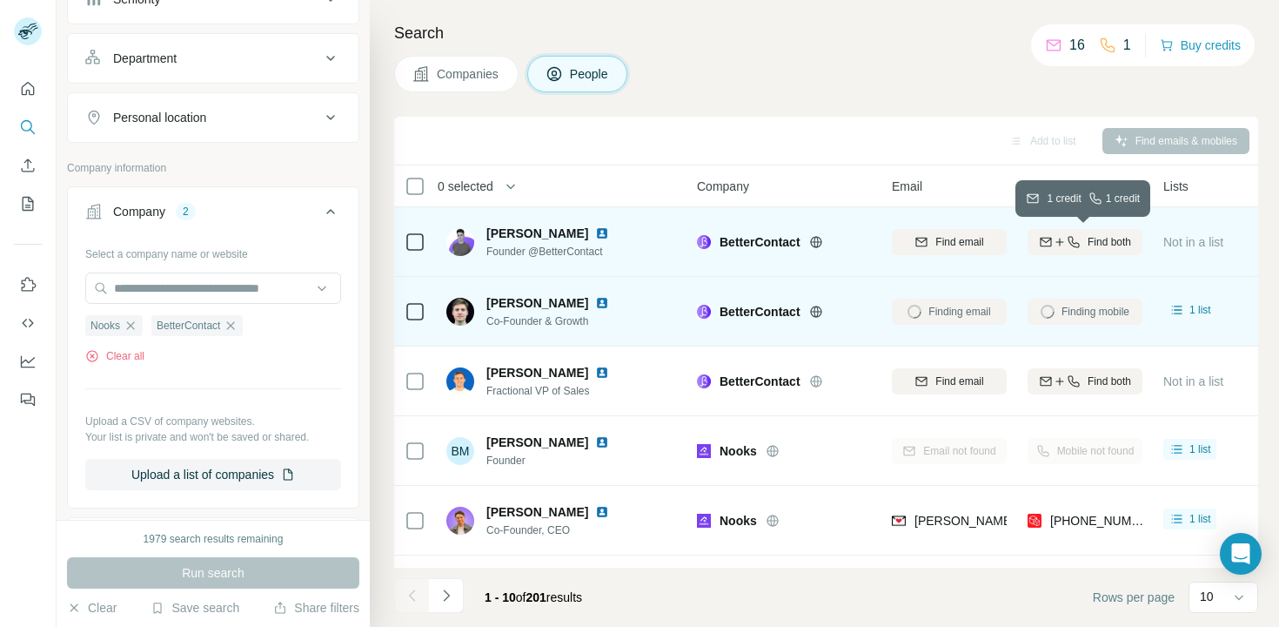
click at [1108, 232] on button "Find both" at bounding box center [1085, 242] width 115 height 26
click at [1091, 245] on span "Find both" at bounding box center [1110, 242] width 44 height 16
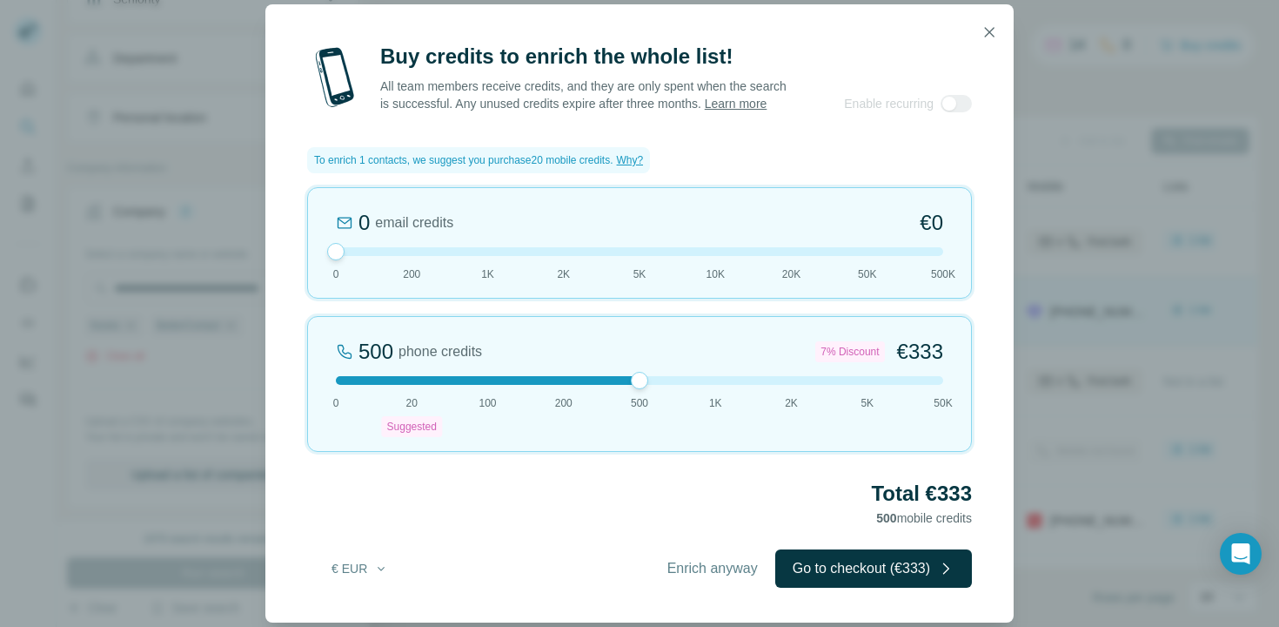
drag, startPoint x: 411, startPoint y: 379, endPoint x: 635, endPoint y: 397, distance: 224.4
click at [635, 397] on div "500 phone credits 7% Discount €333 0 20 Suggested 100 200 500 1K 2K 5K 50K" at bounding box center [639, 384] width 665 height 136
click at [988, 24] on icon "button" at bounding box center [989, 32] width 17 height 17
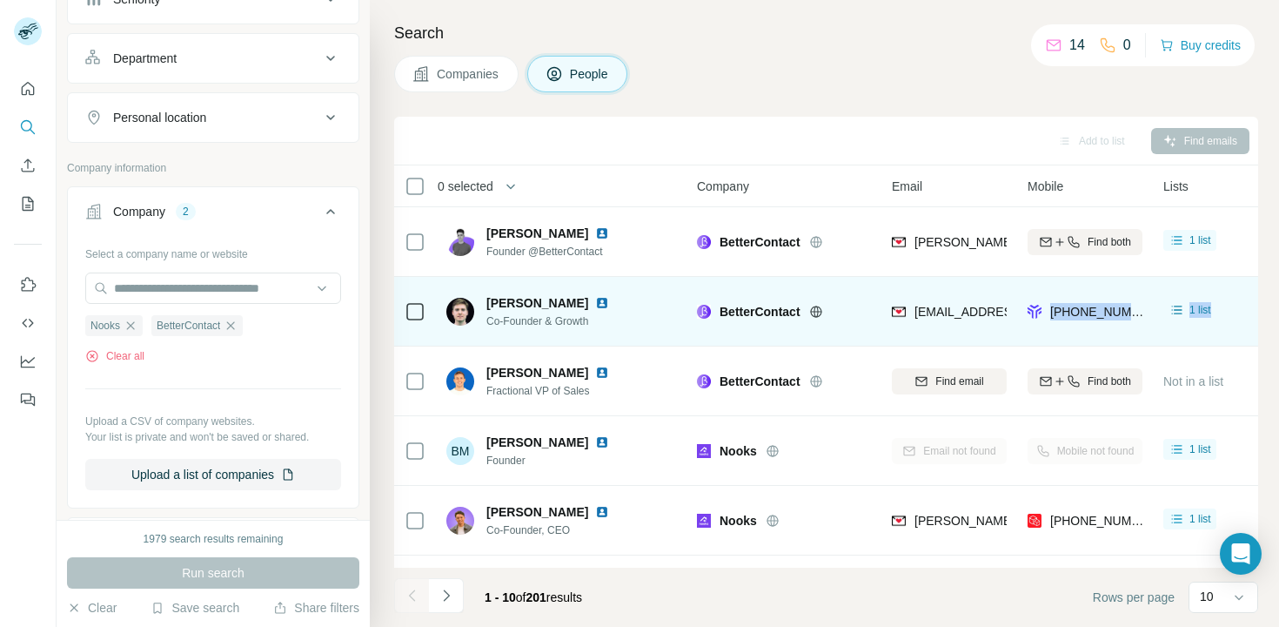
drag, startPoint x: 1049, startPoint y: 313, endPoint x: 1168, endPoint y: 335, distance: 121.2
click at [0, 0] on tr "[PERSON_NAME] Co-Founder & Growth BetterContact [EMAIL_ADDRESS][DOMAIN_NAME] [P…" at bounding box center [0, 0] width 0 height 0
click at [1092, 300] on div "[PHONE_NUMBER]" at bounding box center [1085, 311] width 115 height 48
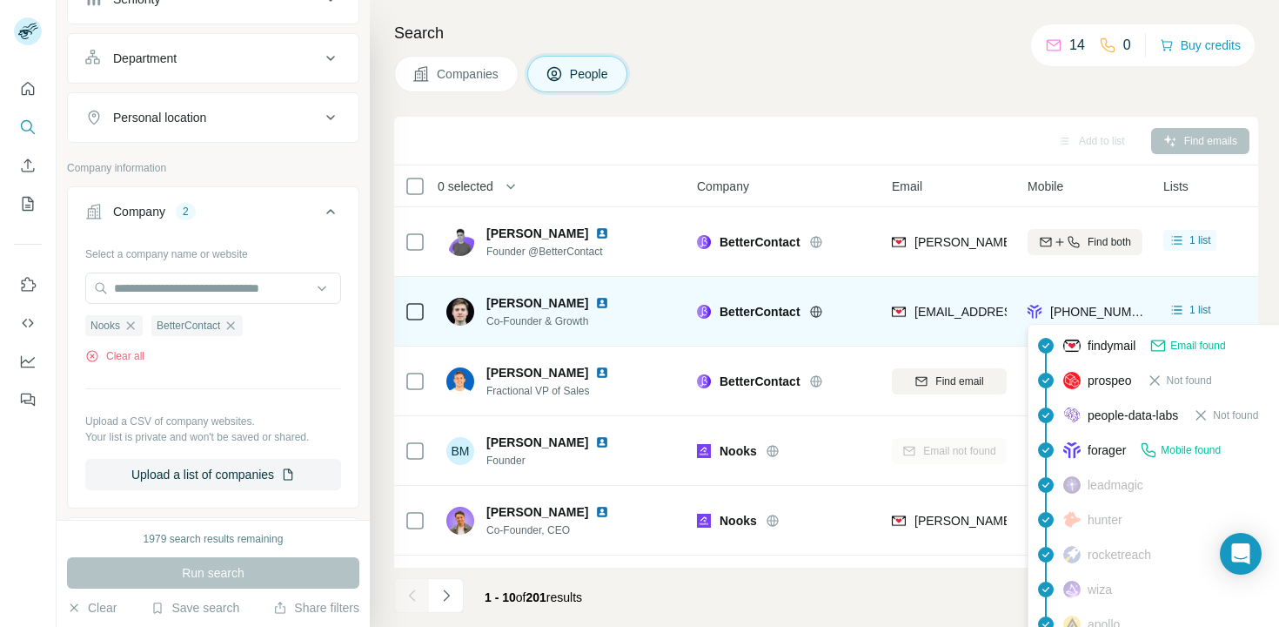
click at [1092, 311] on span "[PHONE_NUMBER]" at bounding box center [1106, 312] width 110 height 14
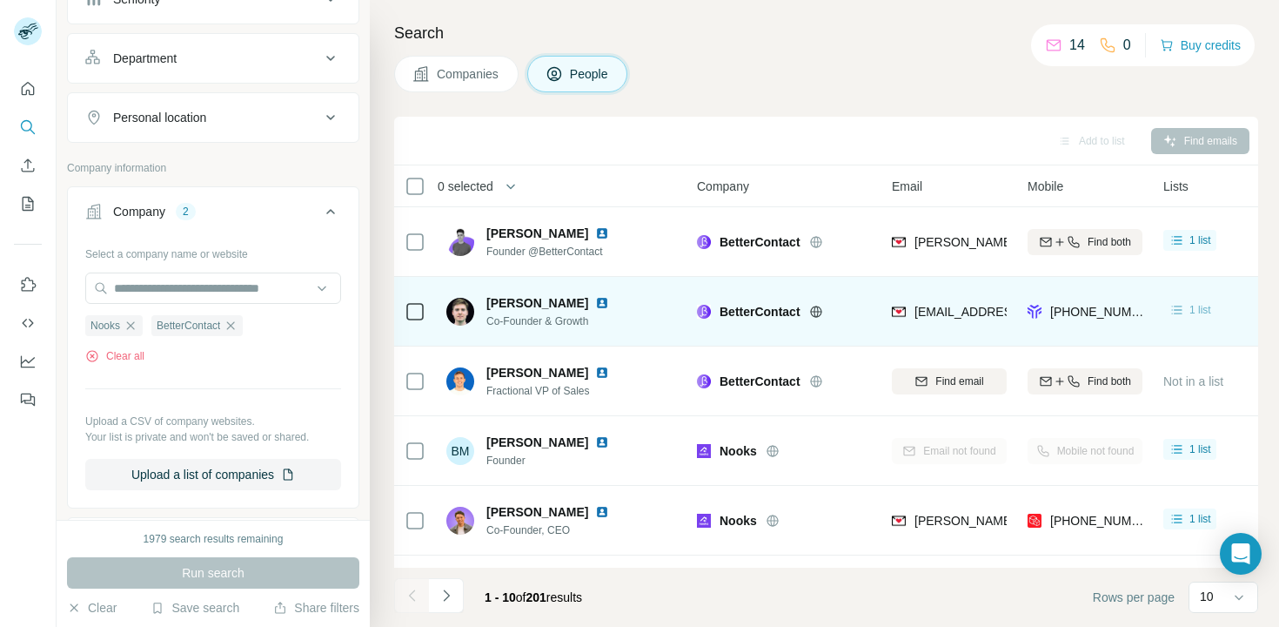
click at [1194, 309] on span "1 list" at bounding box center [1201, 310] width 22 height 16
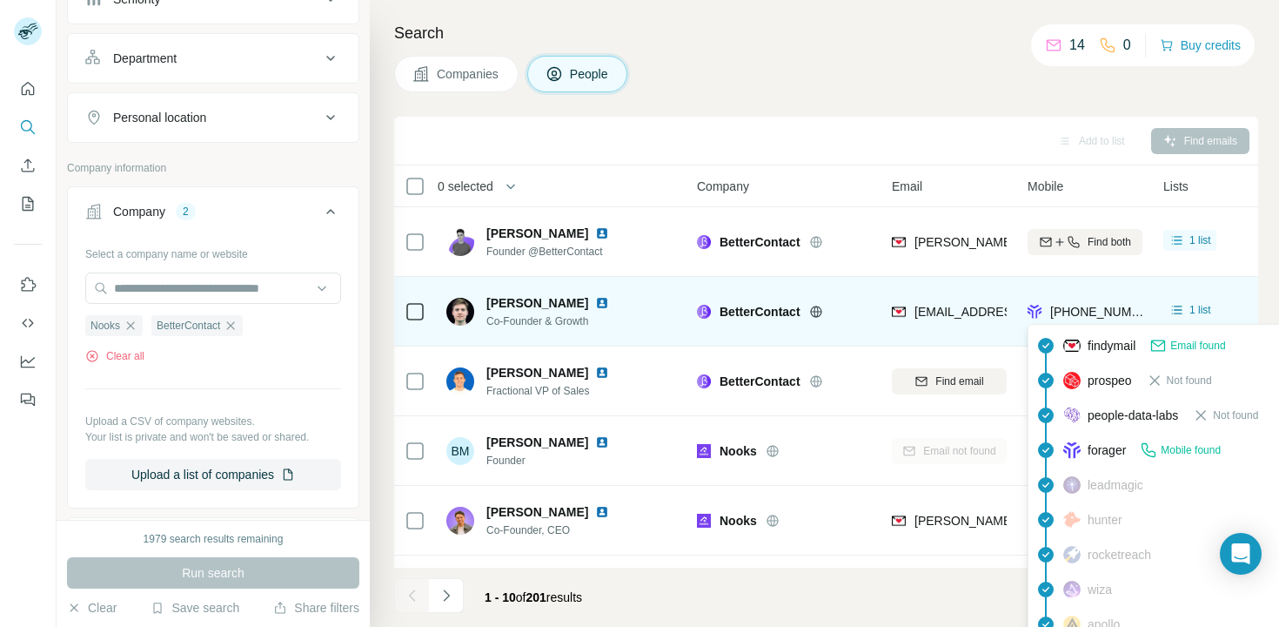
click at [1104, 311] on span "[PHONE_NUMBER]" at bounding box center [1106, 312] width 110 height 14
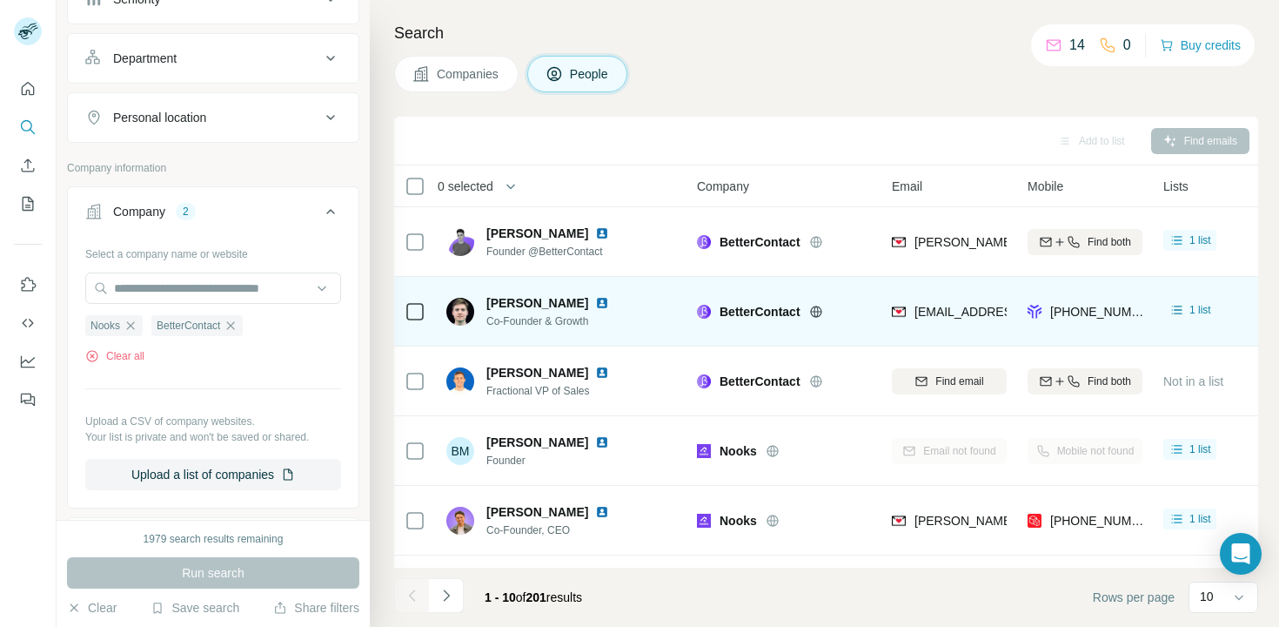
click at [621, 320] on div "[PERSON_NAME] Co-Founder & Growth" at bounding box center [563, 311] width 232 height 48
click at [509, 306] on span "[PERSON_NAME]" at bounding box center [538, 302] width 102 height 17
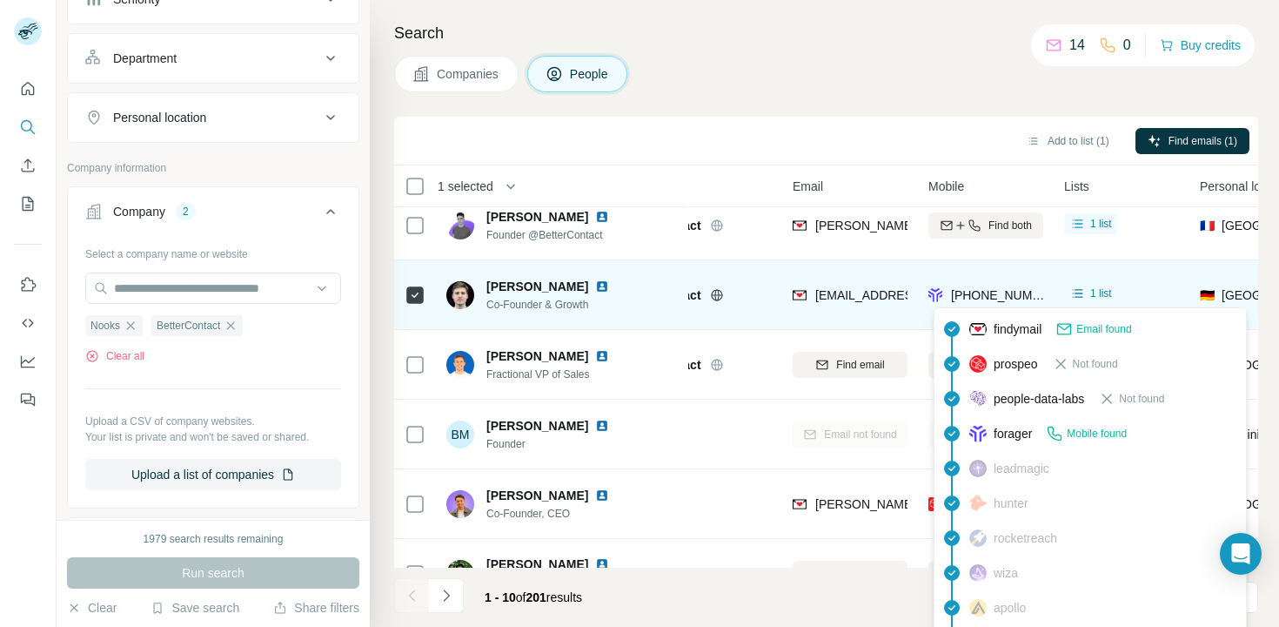
scroll to position [17, 90]
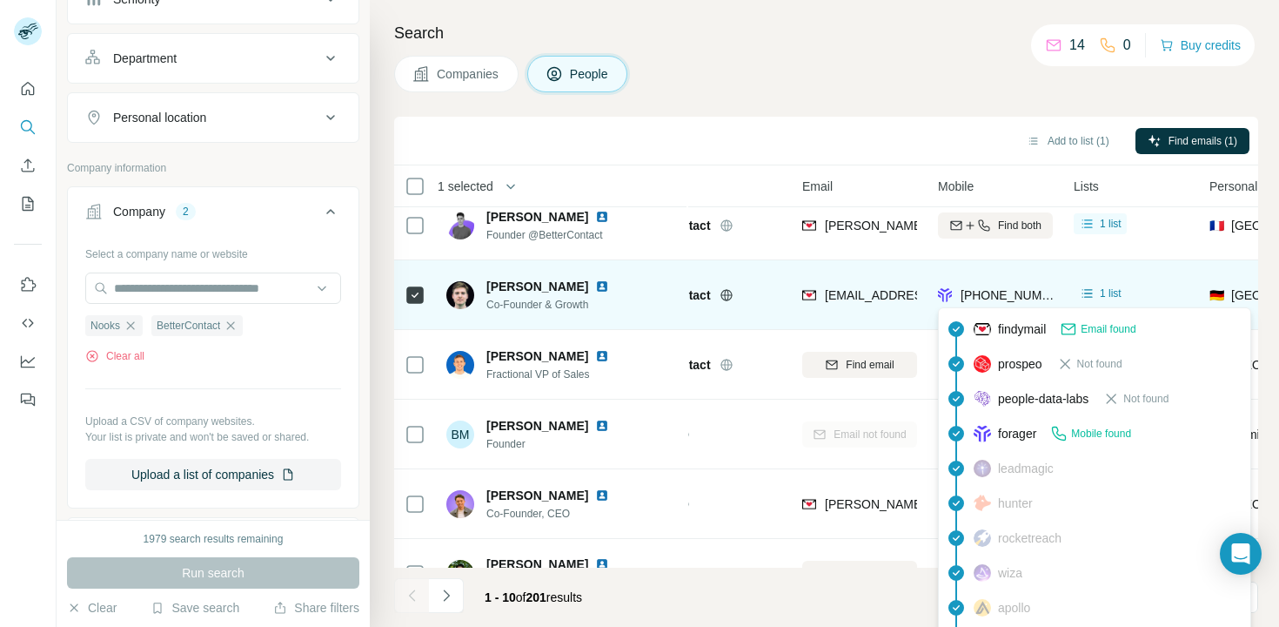
click at [984, 292] on span "[PHONE_NUMBER]" at bounding box center [1016, 295] width 110 height 14
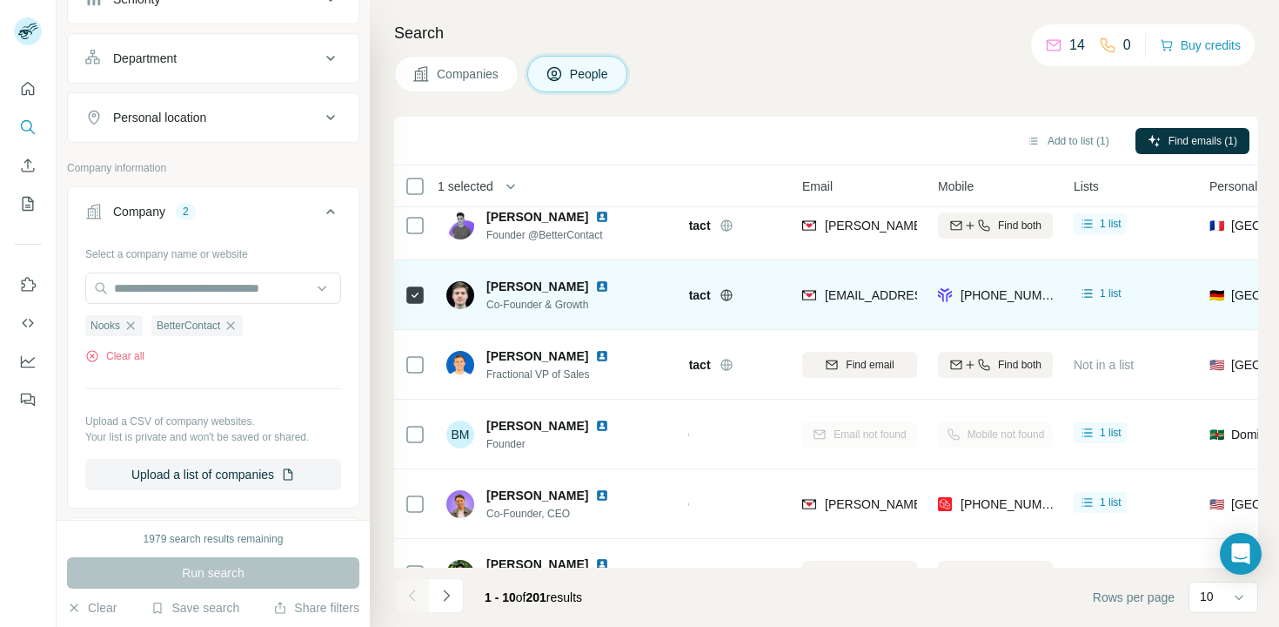
click at [566, 294] on div "[PERSON_NAME]" at bounding box center [559, 286] width 144 height 17
click at [509, 282] on span "[PERSON_NAME]" at bounding box center [538, 286] width 102 height 17
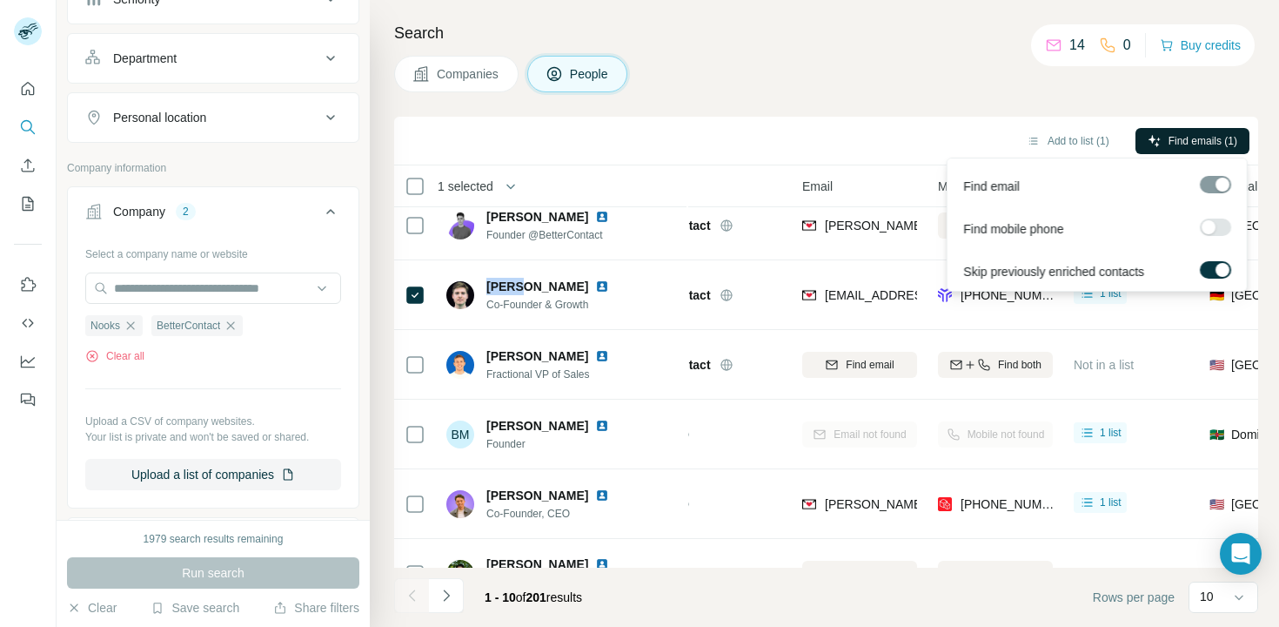
click at [1187, 144] on span "Find emails (1)" at bounding box center [1203, 141] width 69 height 16
click at [1212, 230] on div at bounding box center [1209, 227] width 14 height 14
click at [1189, 143] on span "Find emails (1)" at bounding box center [1203, 141] width 69 height 16
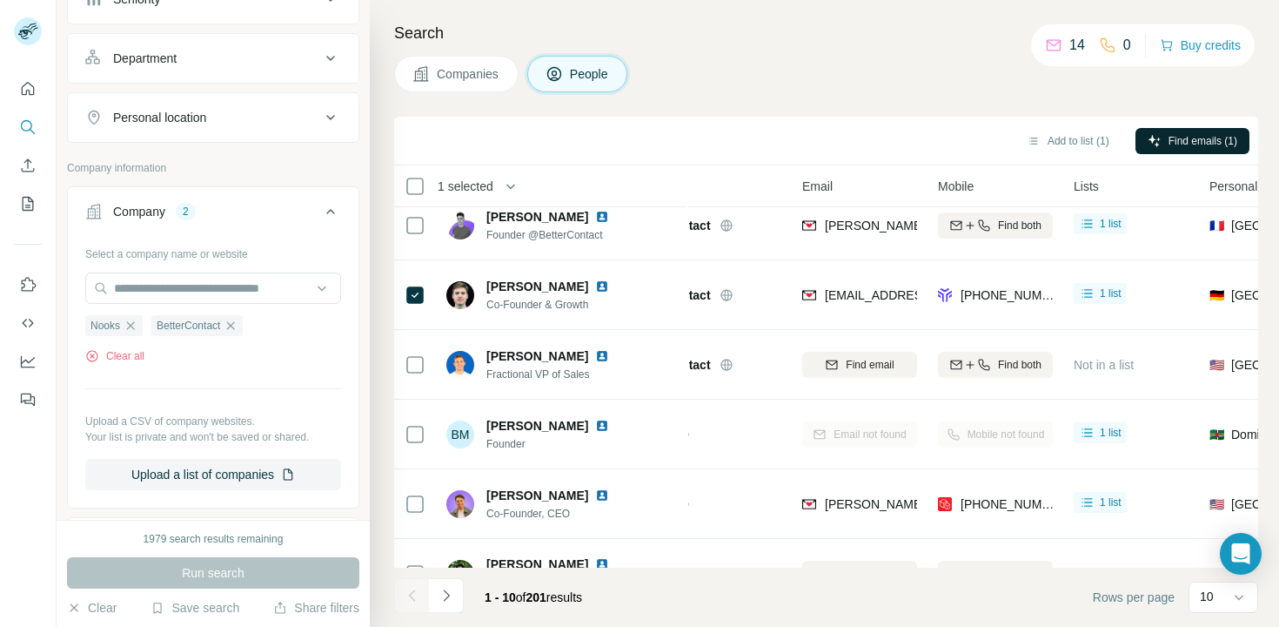
click at [881, 148] on div "Add to list (1) Find emails (1)" at bounding box center [826, 140] width 847 height 30
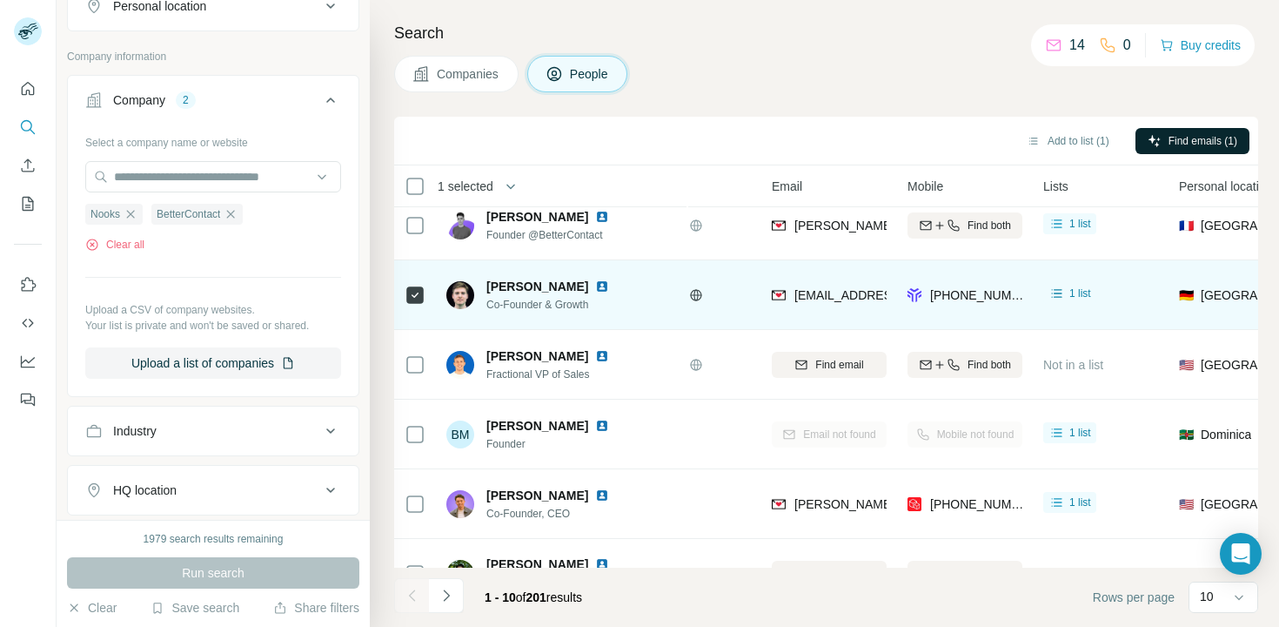
scroll to position [17, 155]
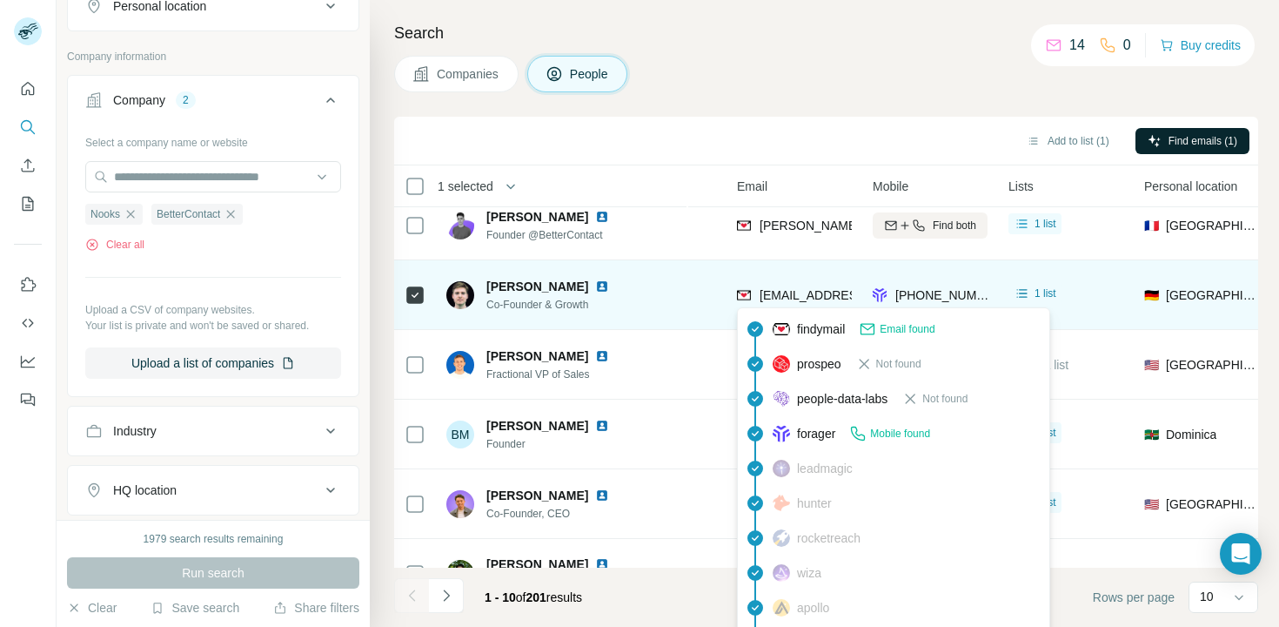
click at [835, 293] on span "[EMAIL_ADDRESS][DOMAIN_NAME]" at bounding box center [863, 295] width 206 height 14
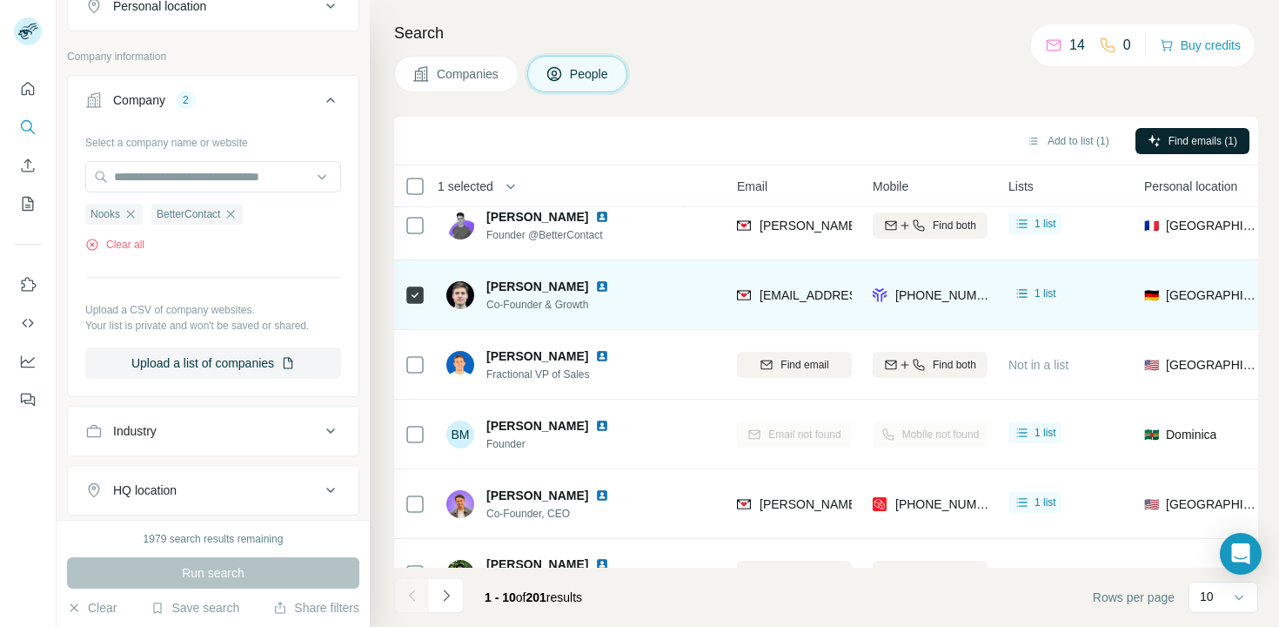
click at [927, 284] on div "[PHONE_NUMBER]" at bounding box center [930, 295] width 115 height 48
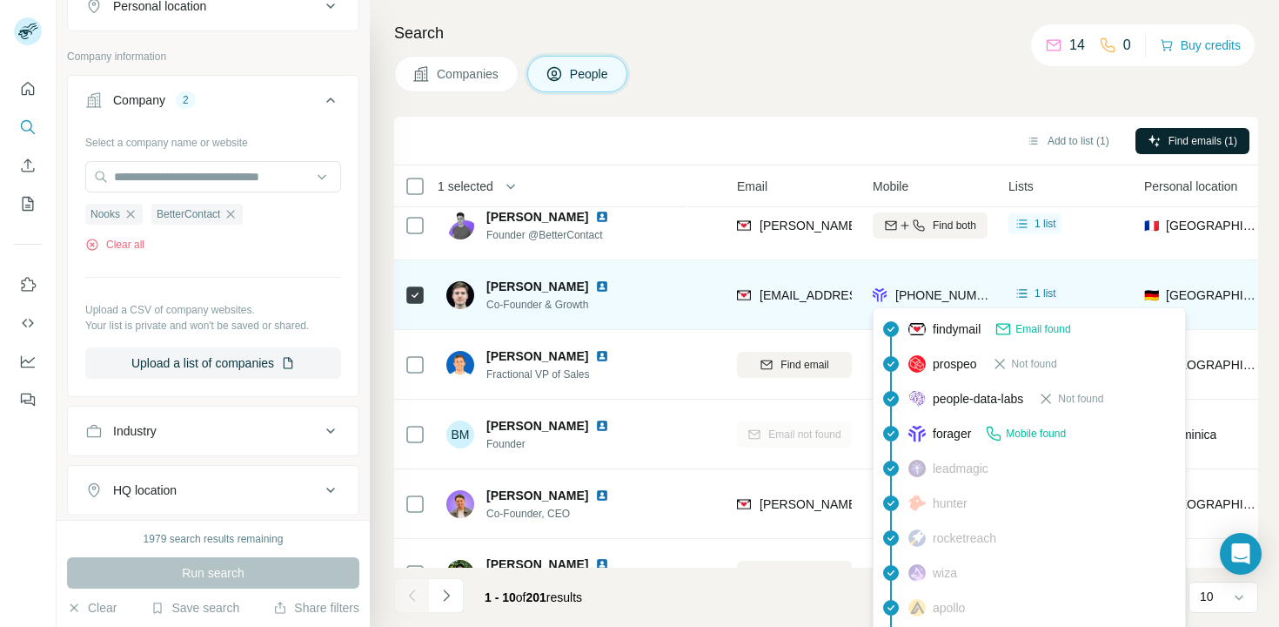
click at [927, 288] on span "[PHONE_NUMBER]" at bounding box center [951, 295] width 110 height 14
copy span "4915738292713"
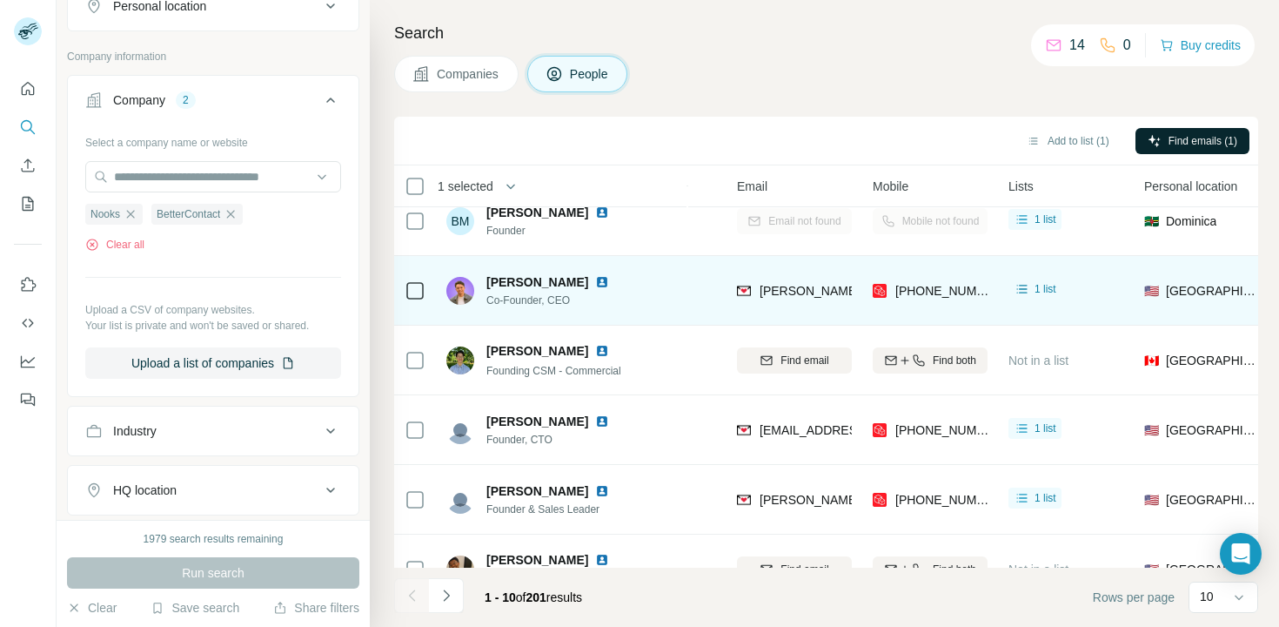
scroll to position [222, 155]
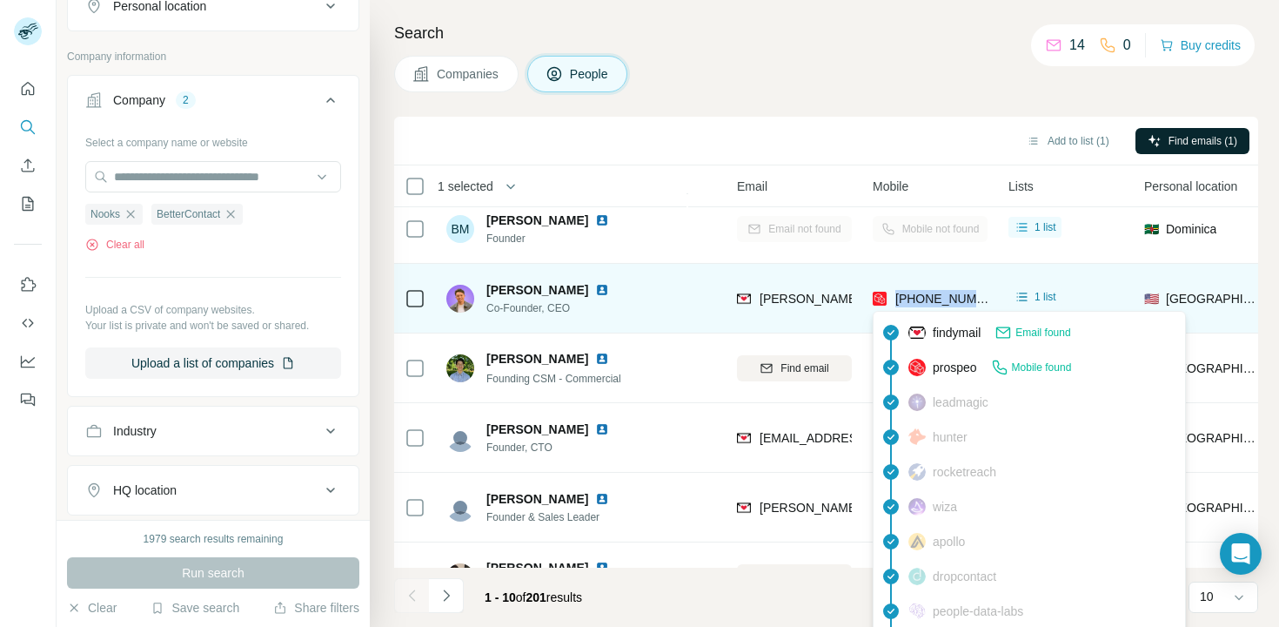
drag, startPoint x: 980, startPoint y: 306, endPoint x: 891, endPoint y: 299, distance: 89.0
click at [891, 299] on div "[PHONE_NUMBER]" at bounding box center [932, 298] width 118 height 17
copy span "[PHONE_NUMBER]"
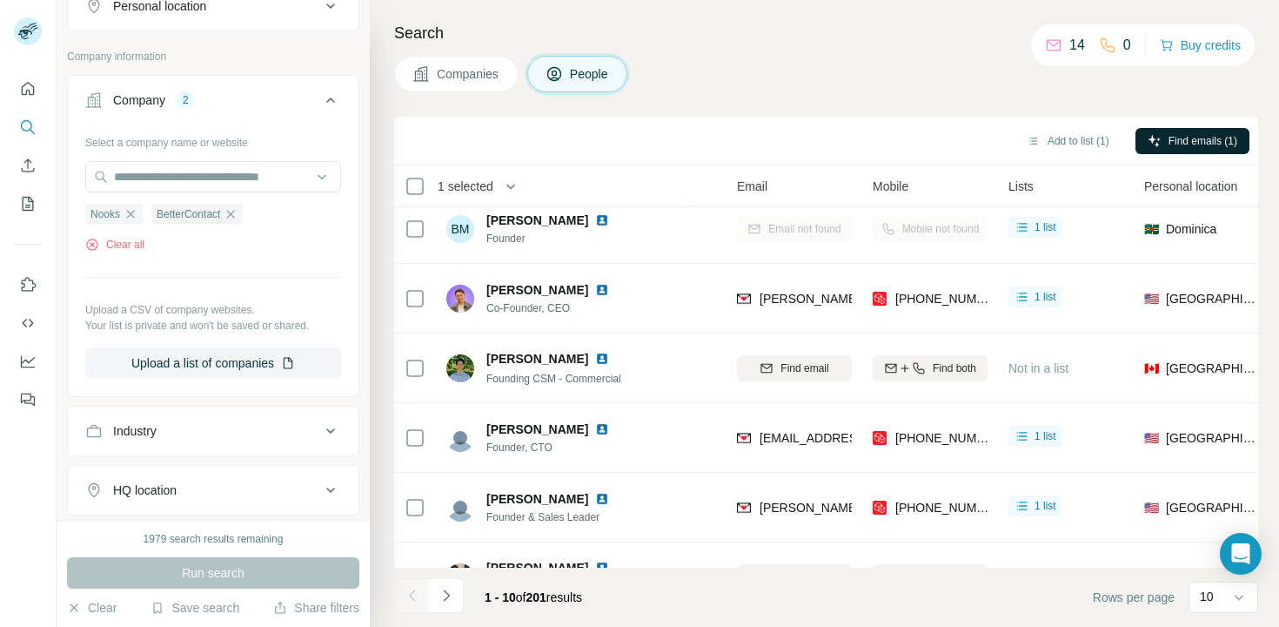
click at [810, 143] on div "Add to list (1) Find emails (1)" at bounding box center [826, 140] width 847 height 30
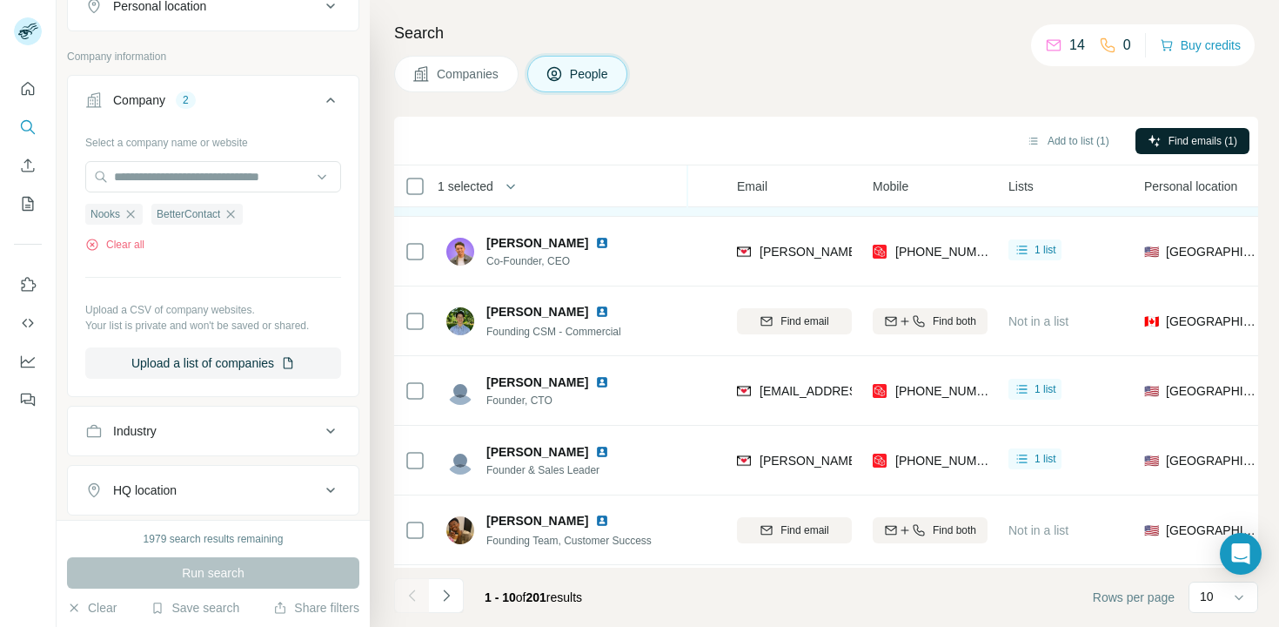
scroll to position [336, 155]
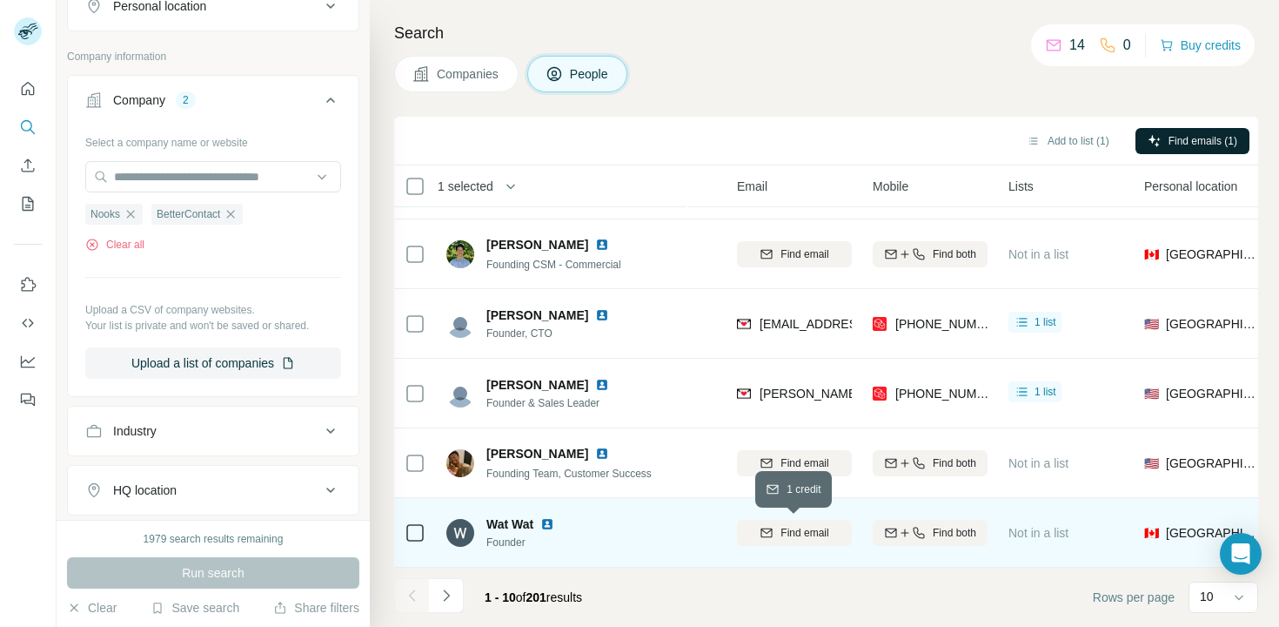
click at [815, 533] on span "Find email" at bounding box center [805, 533] width 48 height 16
click at [1044, 531] on span "1 list" at bounding box center [1046, 531] width 22 height 16
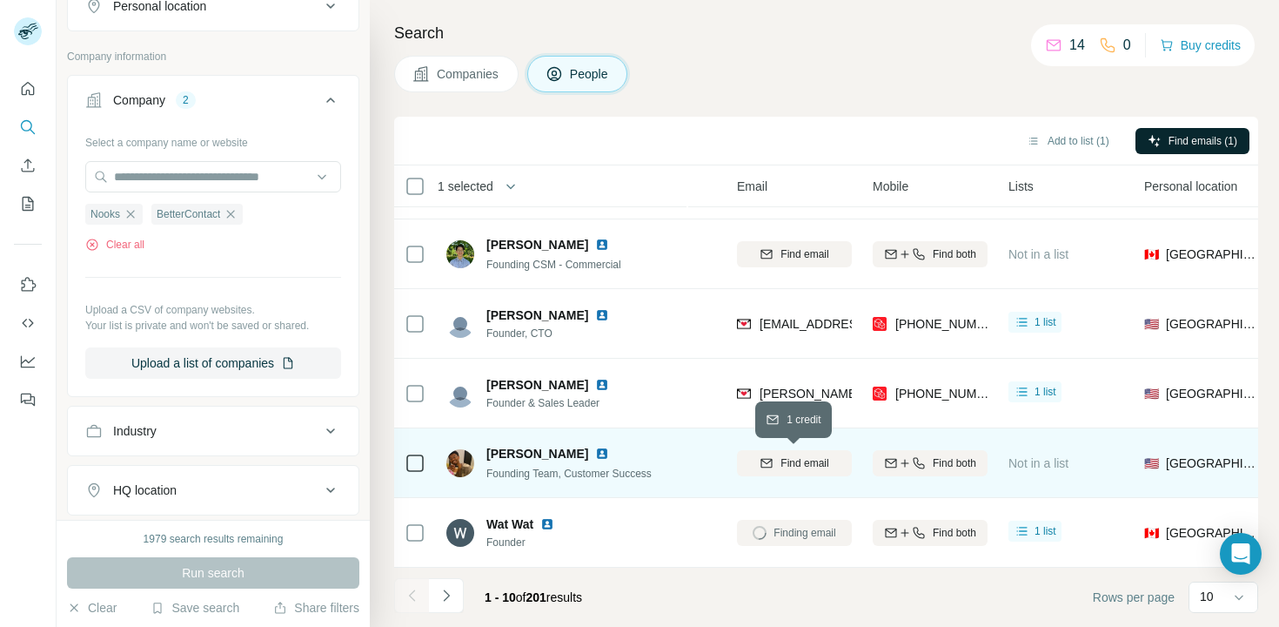
click at [796, 458] on span "Find email" at bounding box center [805, 463] width 48 height 16
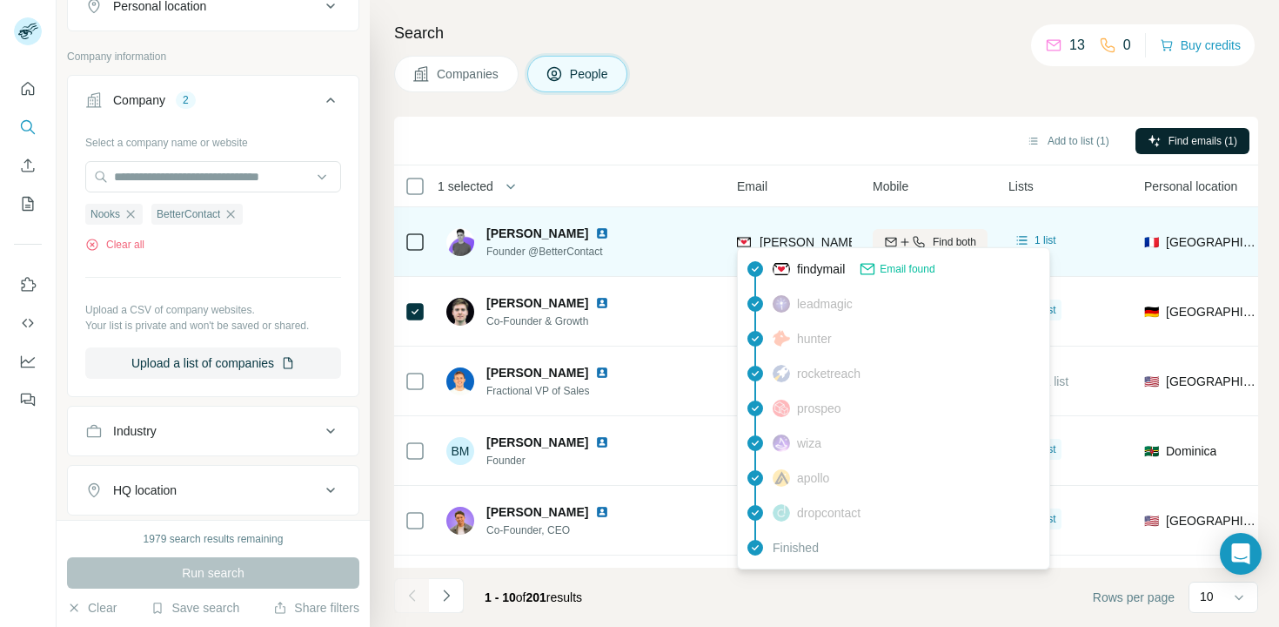
scroll to position [16, 155]
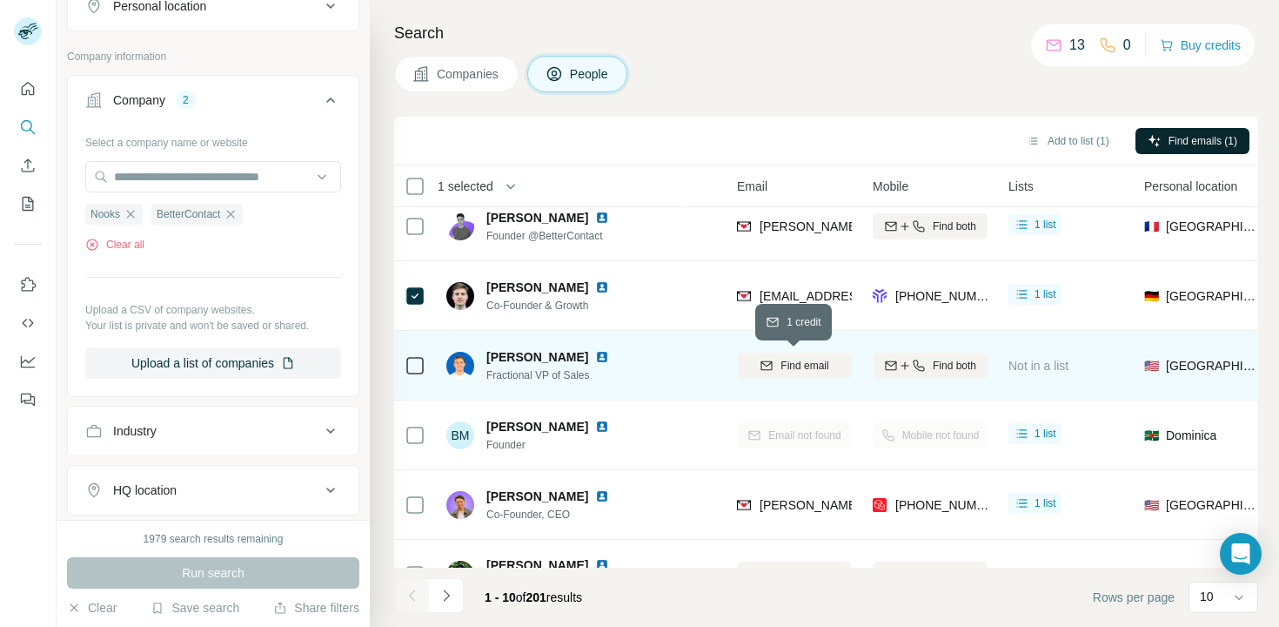
click at [808, 359] on span "Find email" at bounding box center [805, 366] width 48 height 16
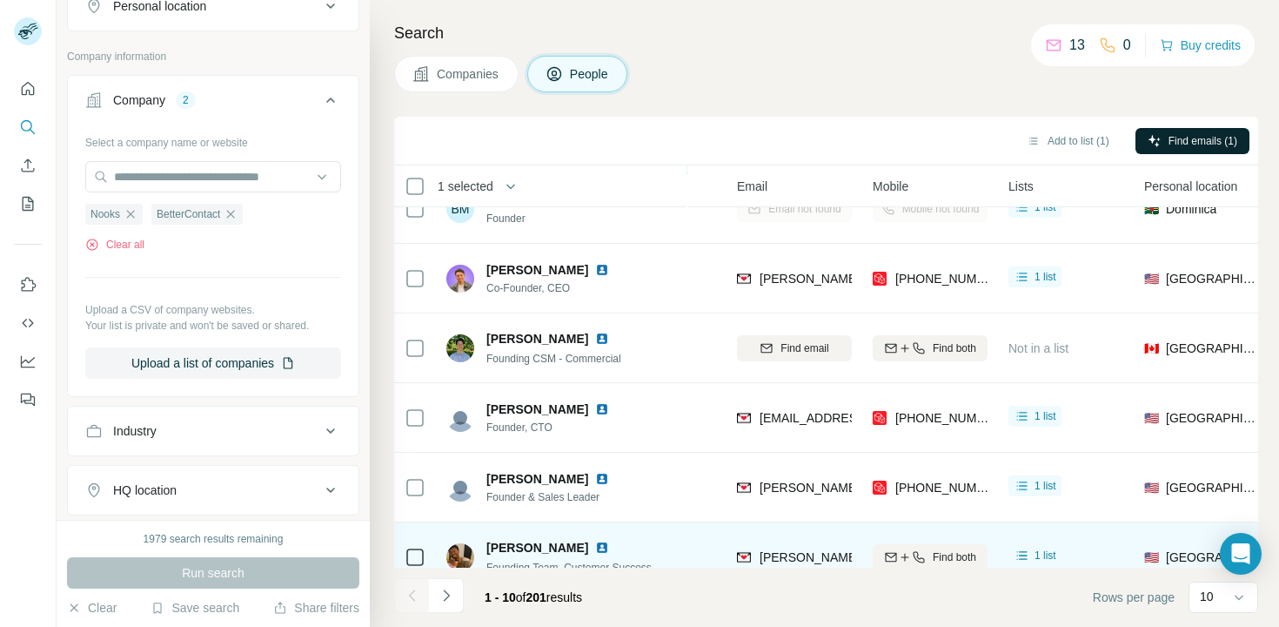
scroll to position [336, 155]
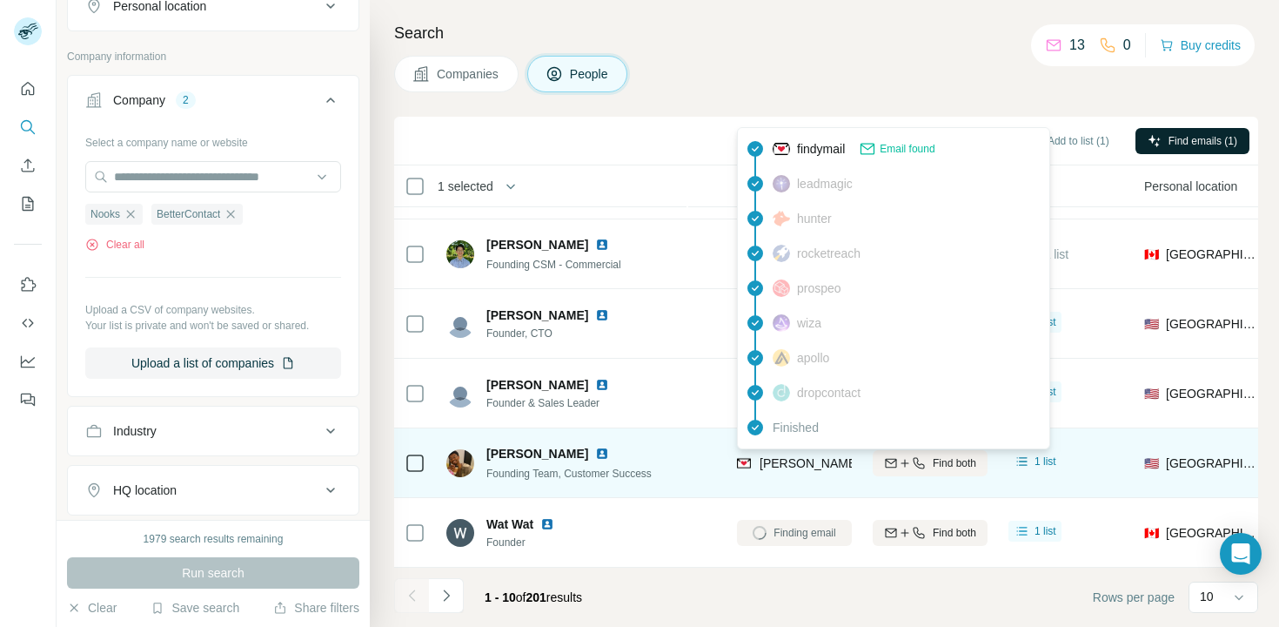
click at [784, 467] on span "[PERSON_NAME][EMAIL_ADDRESS][DOMAIN_NAME]" at bounding box center [913, 463] width 306 height 14
click at [801, 457] on span "[PERSON_NAME][EMAIL_ADDRESS][DOMAIN_NAME]" at bounding box center [913, 463] width 306 height 14
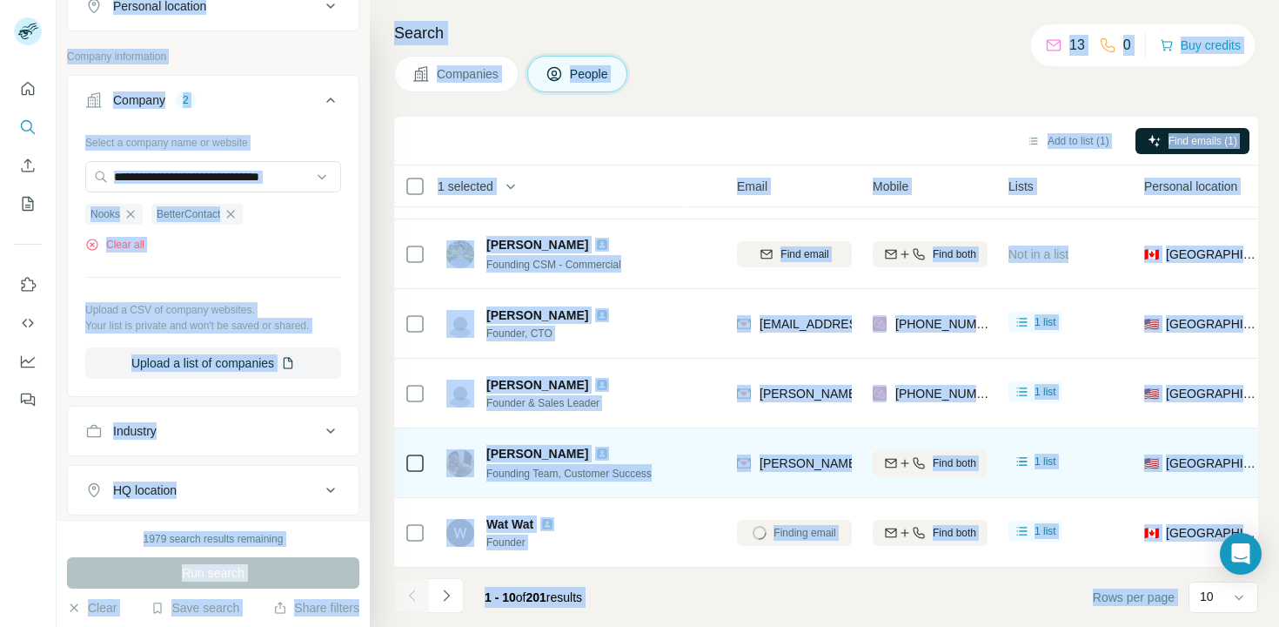
click at [849, 477] on div "[PERSON_NAME][EMAIL_ADDRESS][DOMAIN_NAME]" at bounding box center [794, 463] width 115 height 48
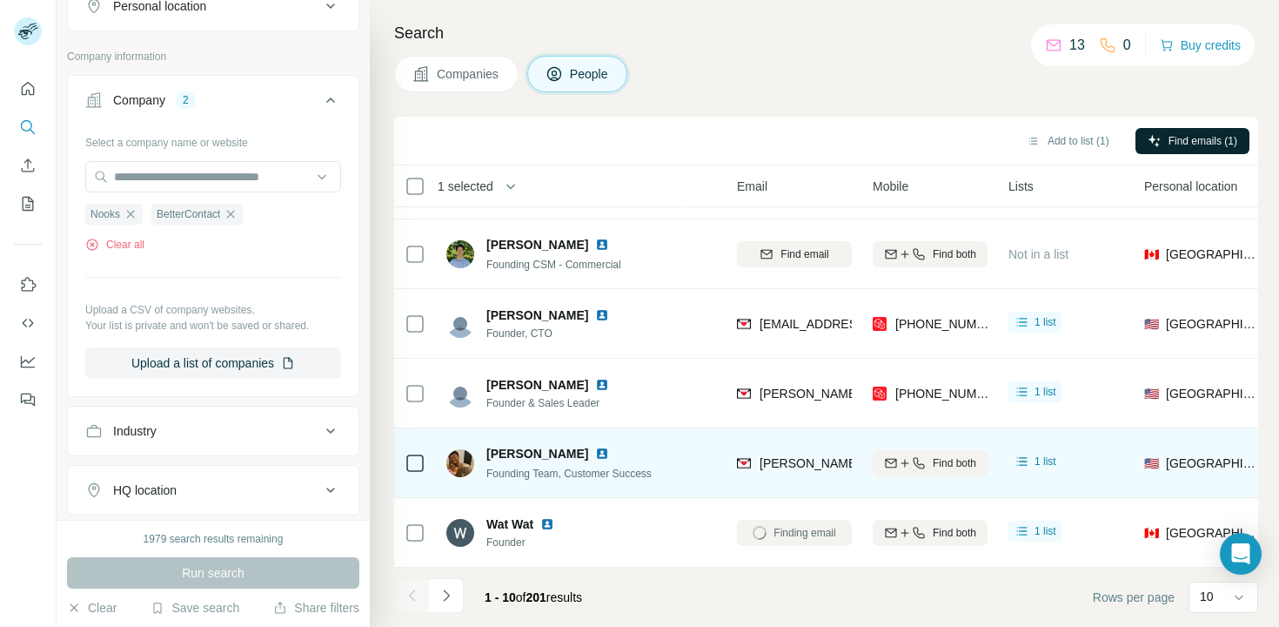
click at [858, 472] on td "[PERSON_NAME][EMAIL_ADDRESS][DOMAIN_NAME]" at bounding box center [795, 463] width 136 height 70
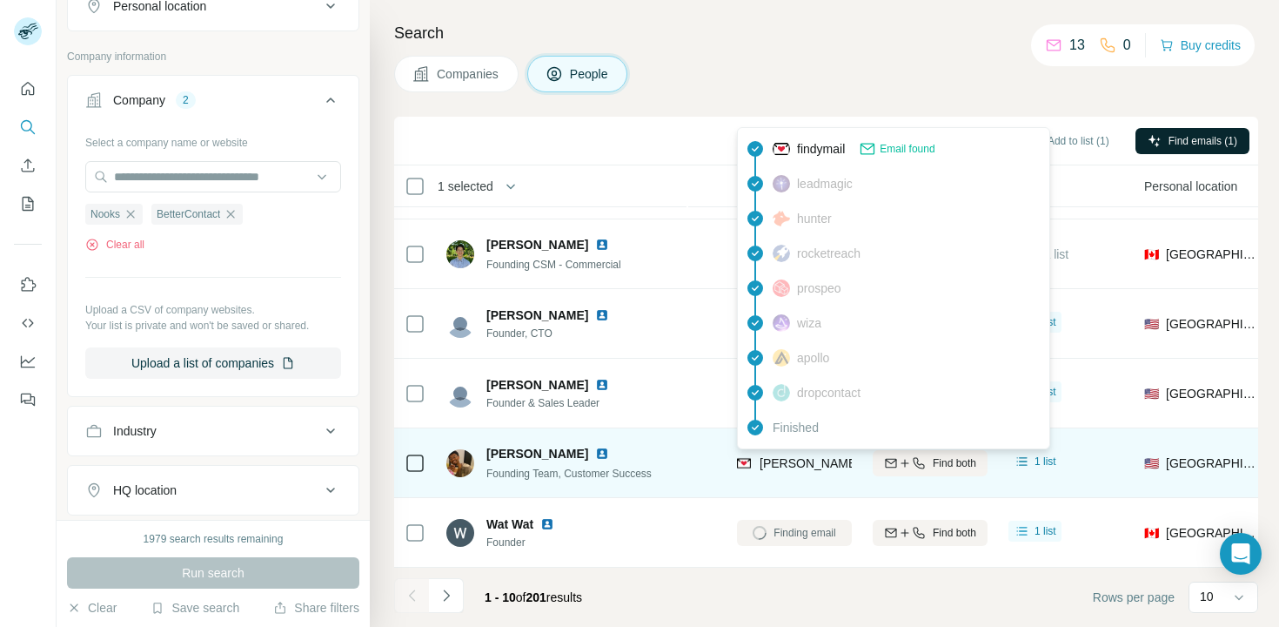
click at [825, 467] on span "[PERSON_NAME][EMAIL_ADDRESS][DOMAIN_NAME]" at bounding box center [913, 463] width 306 height 14
click at [809, 466] on span "[PERSON_NAME][EMAIL_ADDRESS][DOMAIN_NAME]" at bounding box center [913, 463] width 306 height 14
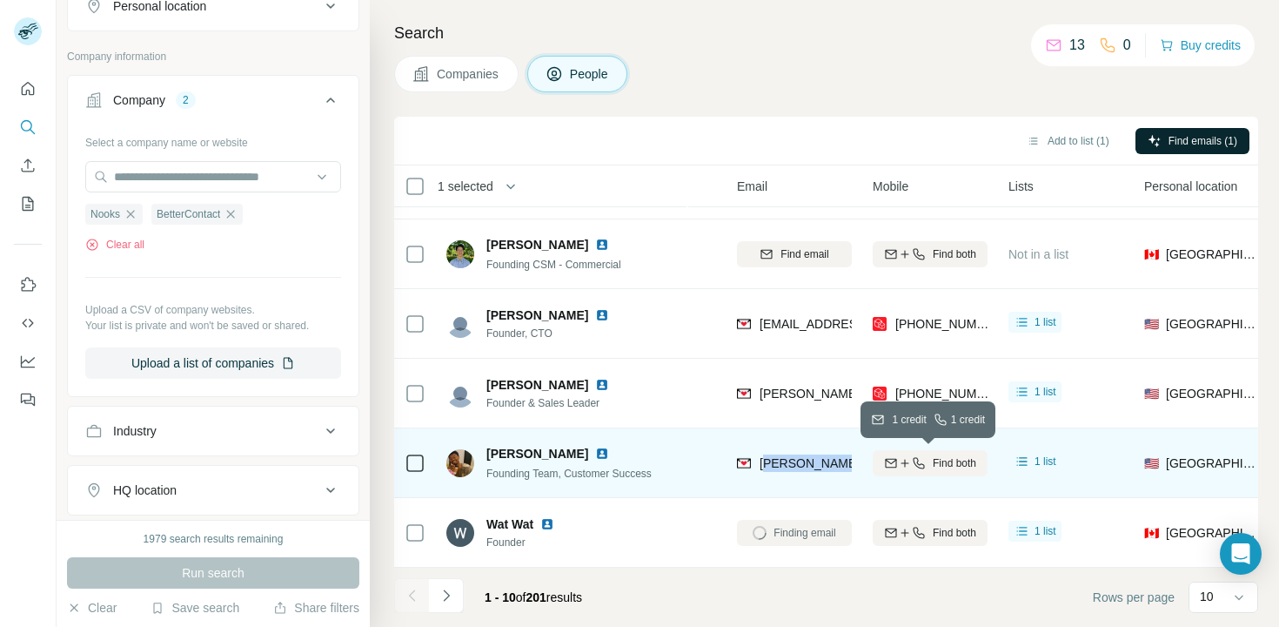
drag, startPoint x: 766, startPoint y: 462, endPoint x: 909, endPoint y: 471, distance: 143.0
click at [0, 0] on tr "[PERSON_NAME] Founding Team, Customer Success Nooks [EMAIL_ADDRESS][DOMAIN_NAME…" at bounding box center [0, 0] width 0 height 0
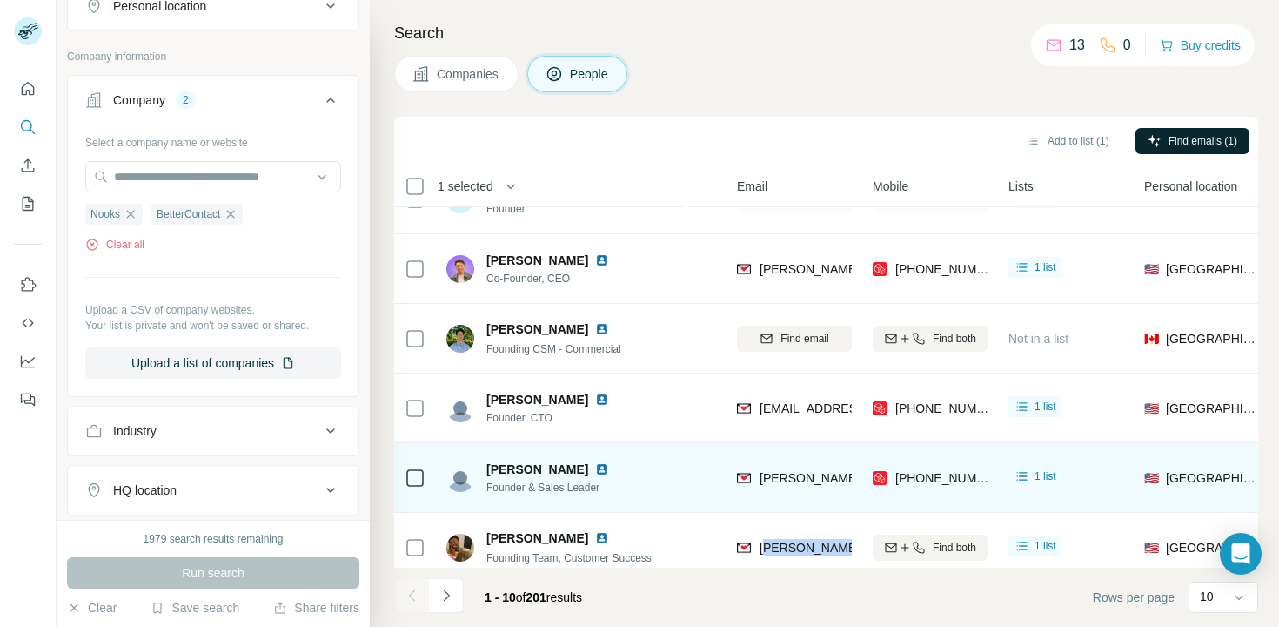
scroll to position [252, 155]
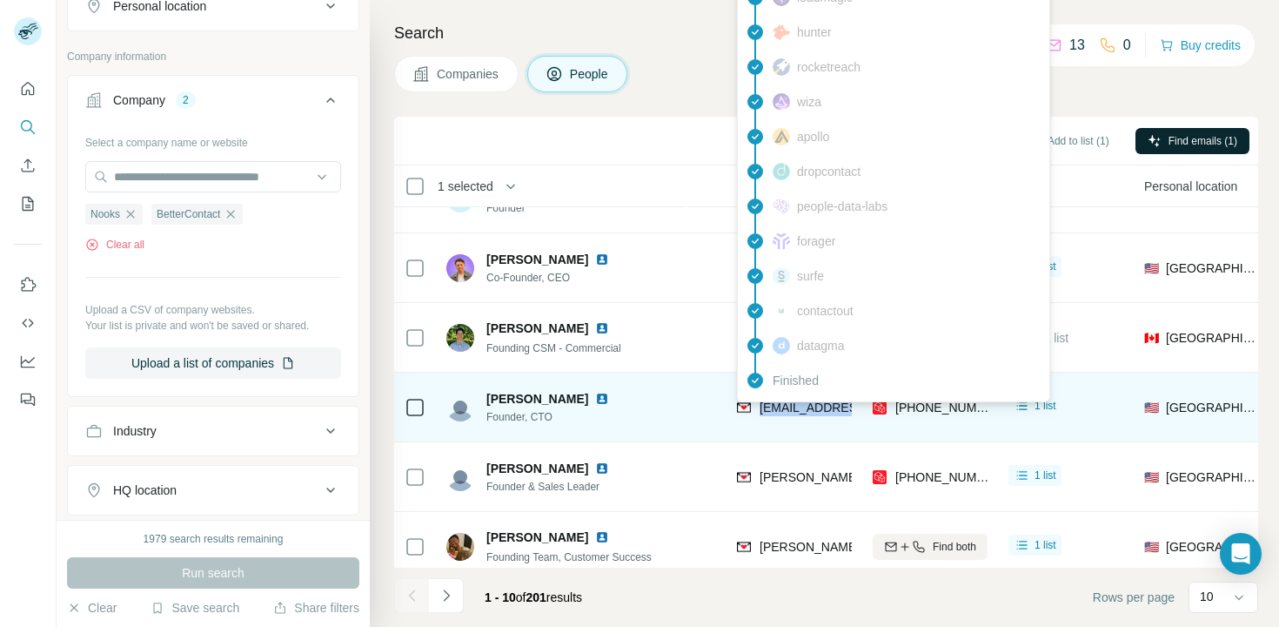
drag, startPoint x: 850, startPoint y: 404, endPoint x: 757, endPoint y: 404, distance: 93.1
click at [757, 404] on div "[EMAIL_ADDRESS][DOMAIN_NAME]" at bounding box center [794, 407] width 115 height 48
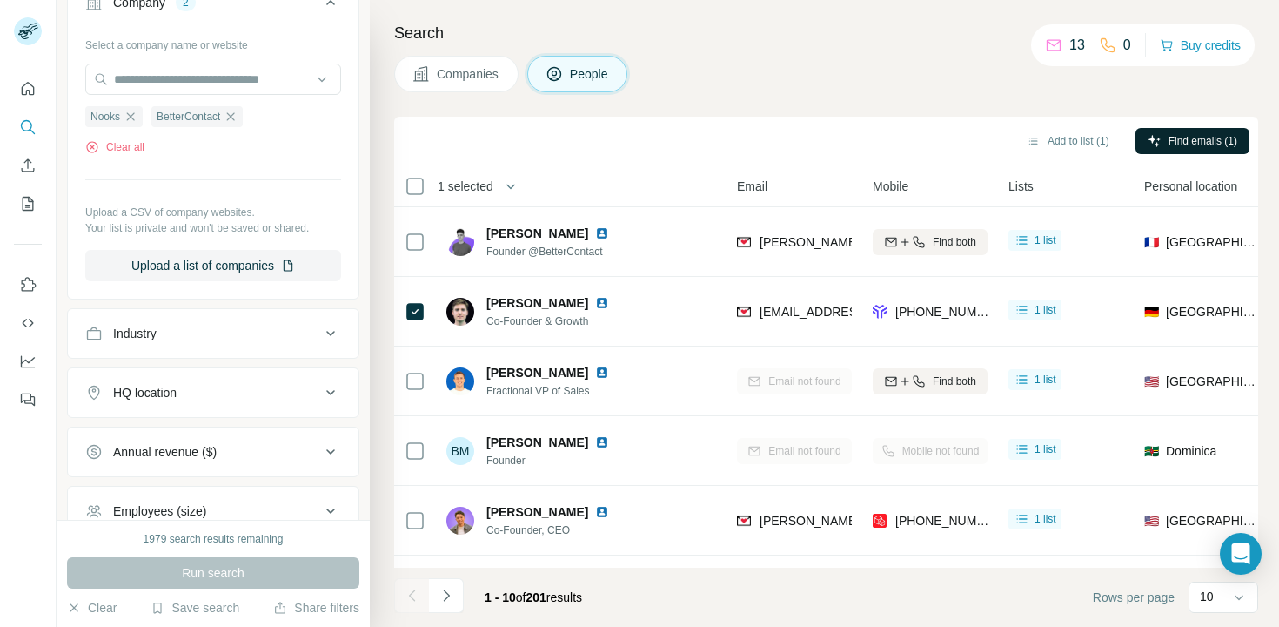
scroll to position [438, 0]
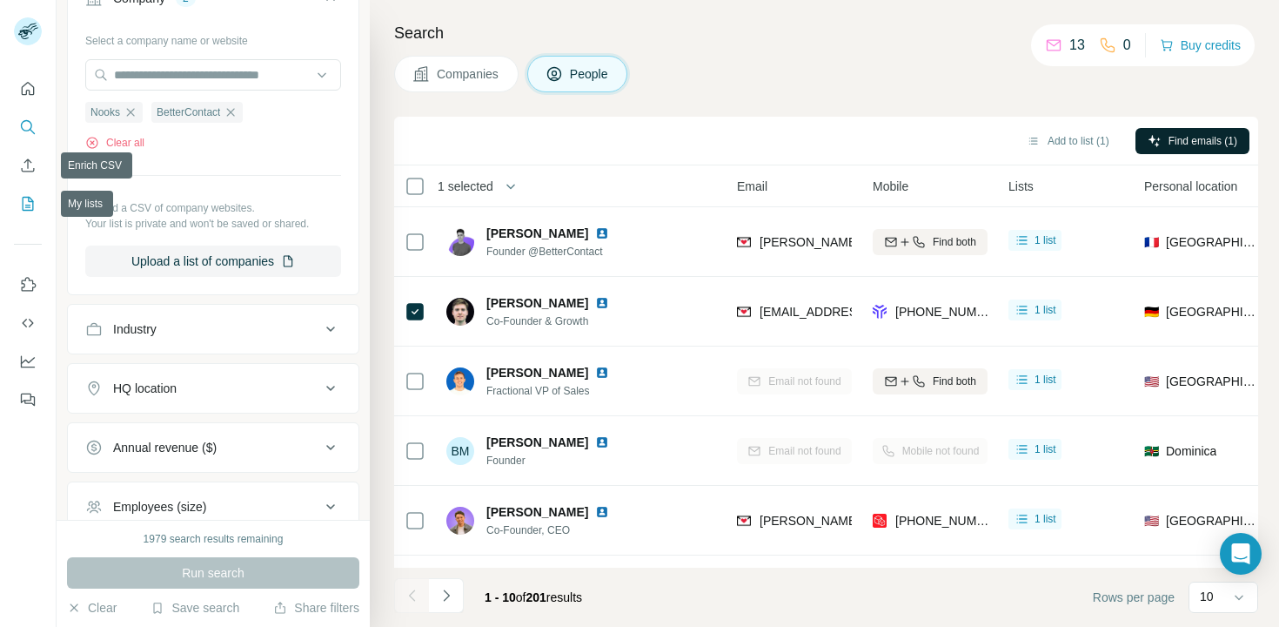
click at [34, 197] on icon "My lists" at bounding box center [27, 203] width 17 height 17
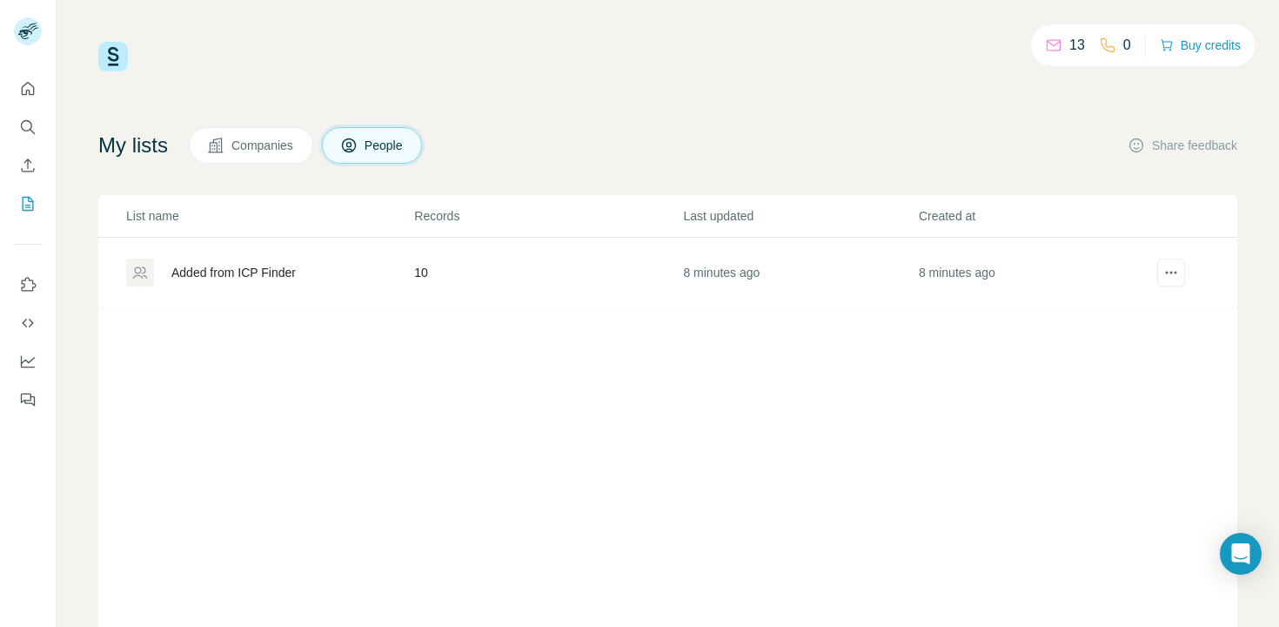
click at [214, 278] on div "Added from ICP Finder" at bounding box center [233, 272] width 124 height 17
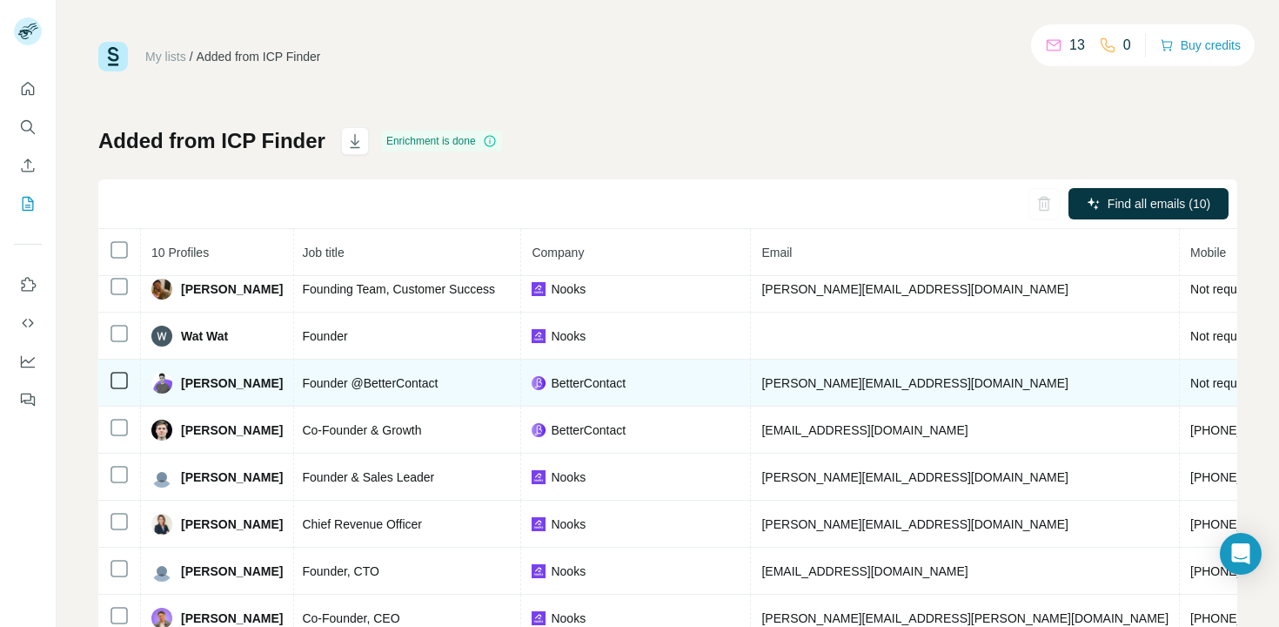
scroll to position [57, 0]
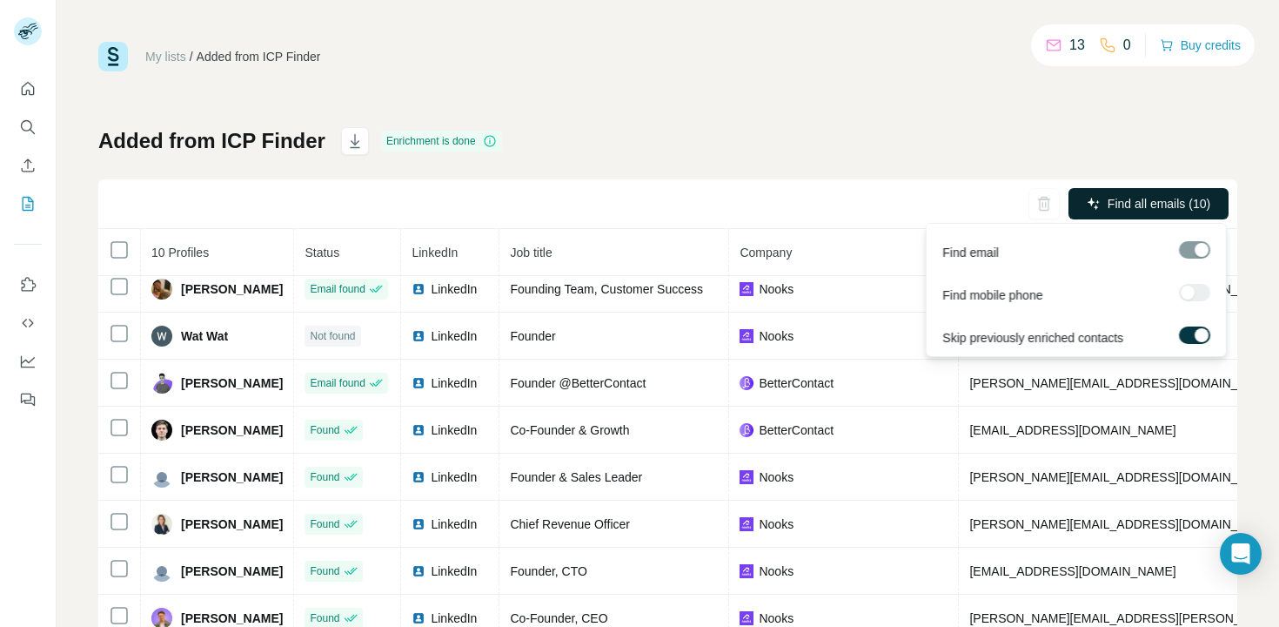
click at [1132, 213] on button "Find all emails (10)" at bounding box center [1149, 203] width 160 height 31
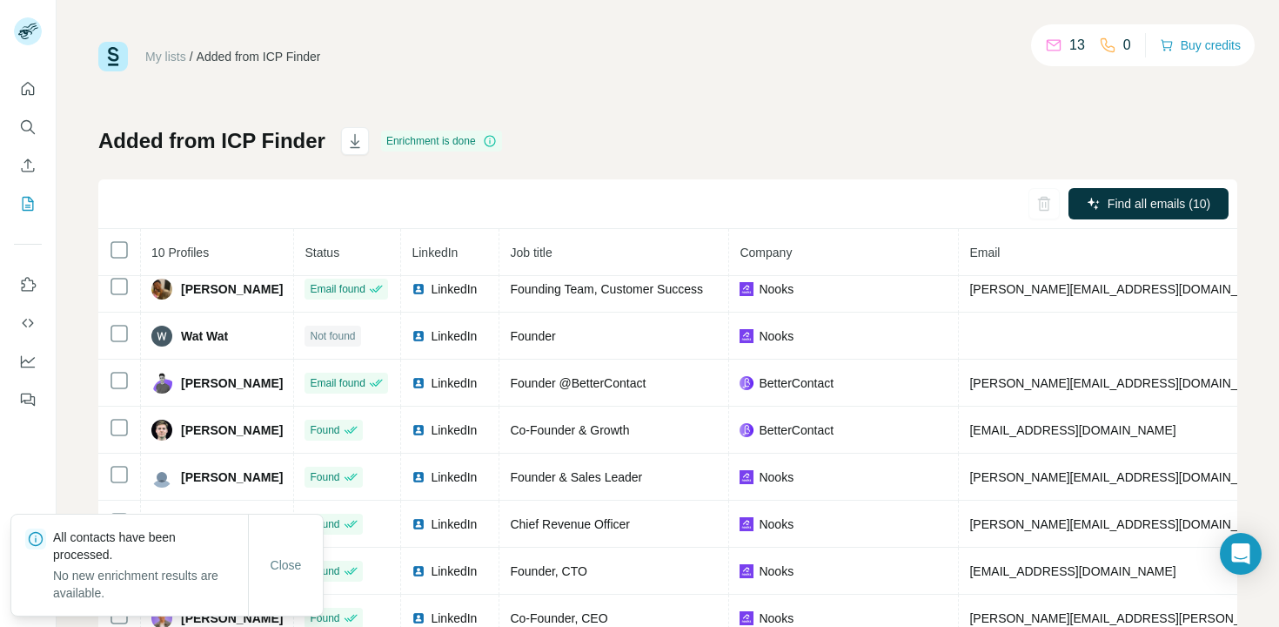
click at [857, 208] on div "Find all emails (10)" at bounding box center [667, 204] width 1139 height 50
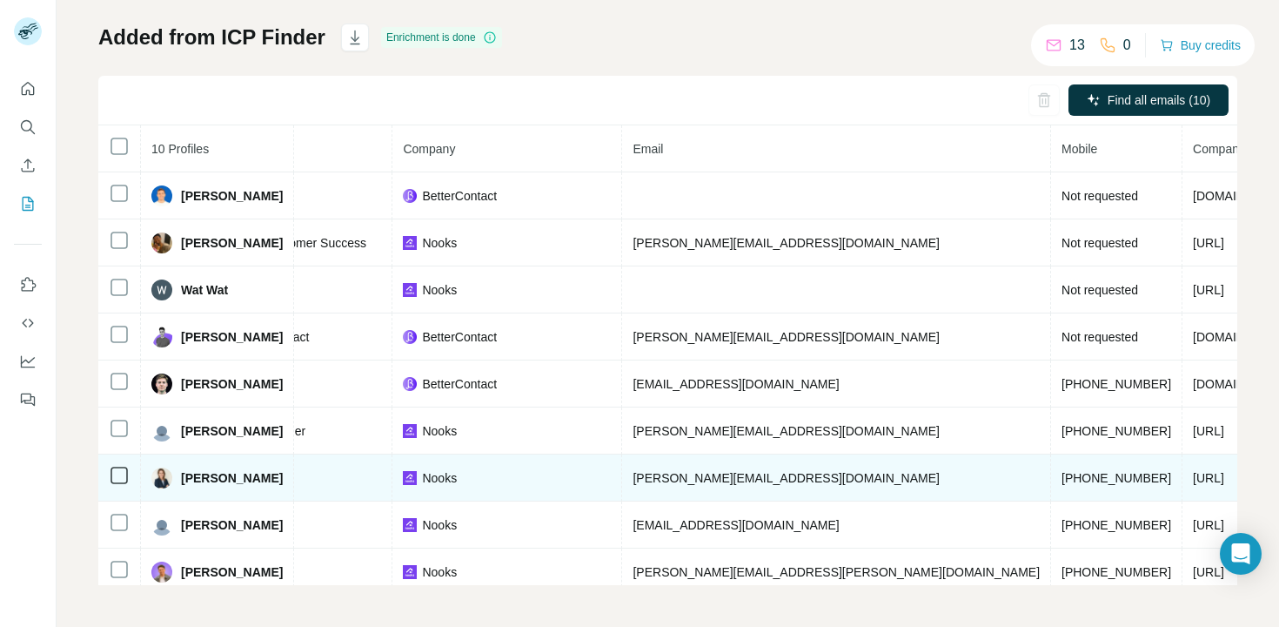
scroll to position [0, 342]
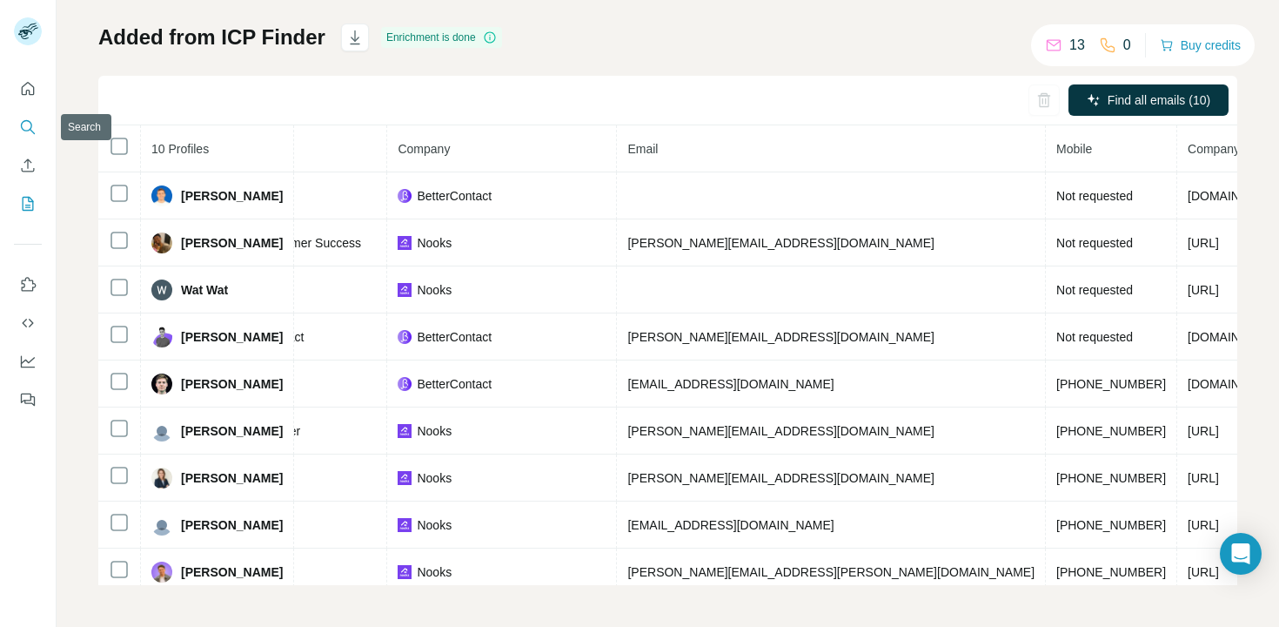
click at [28, 135] on icon "Search" at bounding box center [27, 126] width 17 height 17
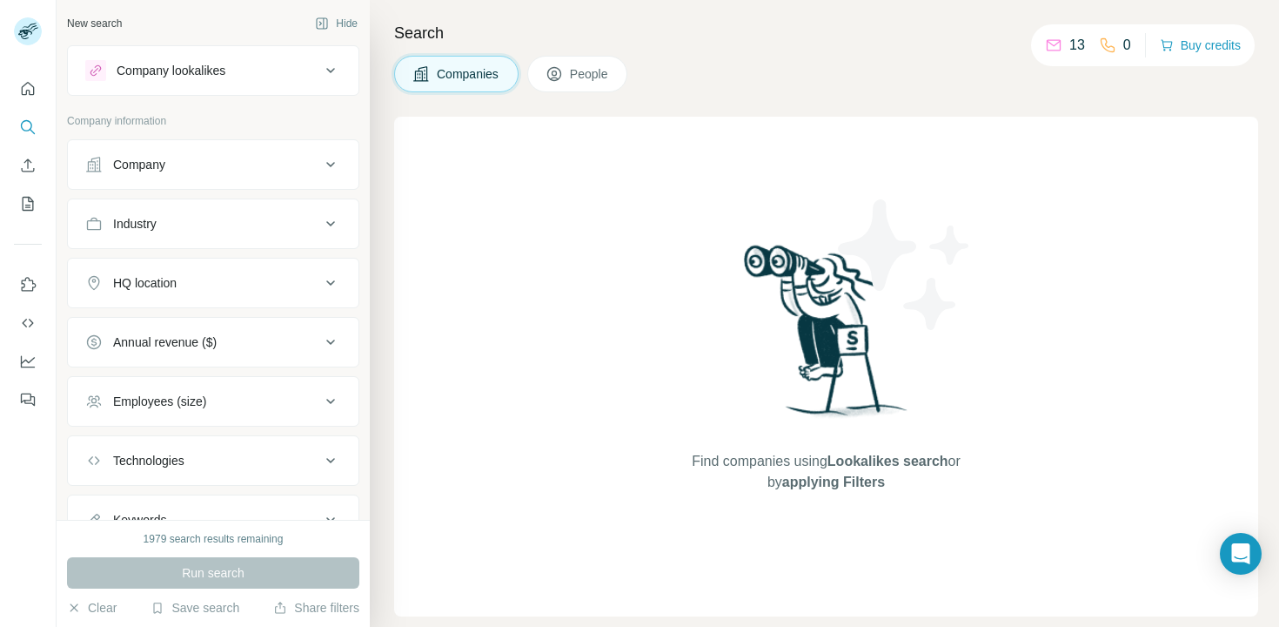
scroll to position [74, 0]
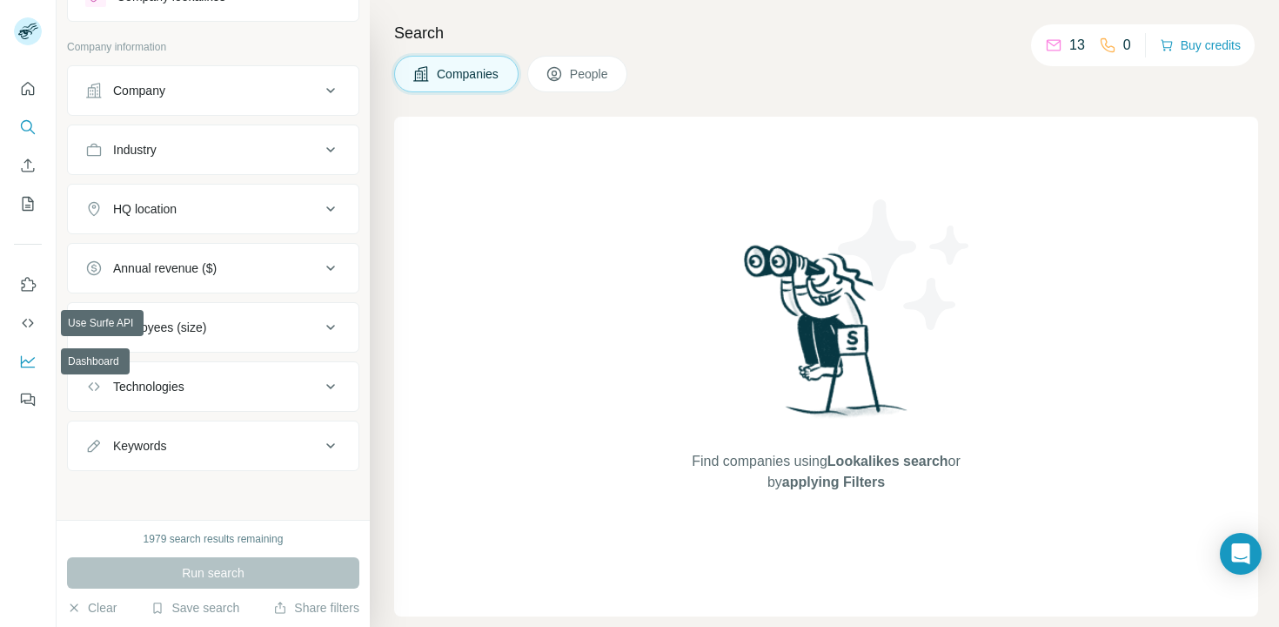
click at [30, 357] on icon "Dashboard" at bounding box center [27, 361] width 17 height 17
click at [20, 328] on icon "Use Surfe API" at bounding box center [27, 322] width 17 height 17
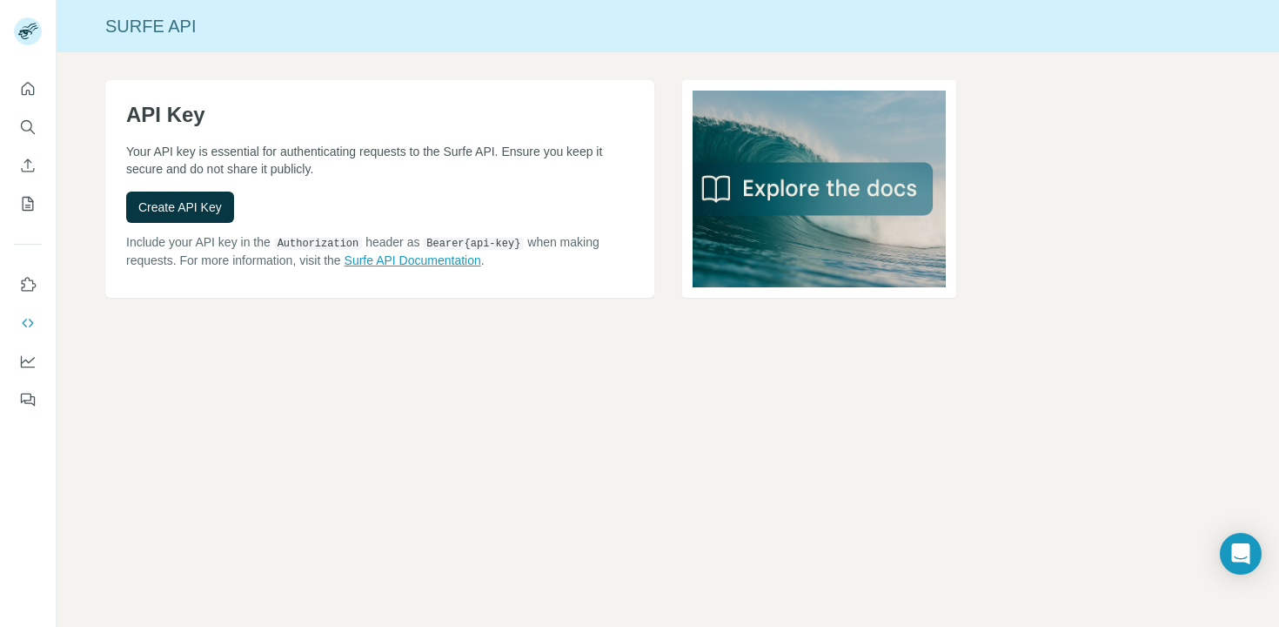
click at [411, 255] on link "Surfe API Documentation" at bounding box center [413, 260] width 137 height 14
click at [26, 91] on icon "Quick start" at bounding box center [28, 88] width 13 height 13
